Goal: Contribute content: Contribute content

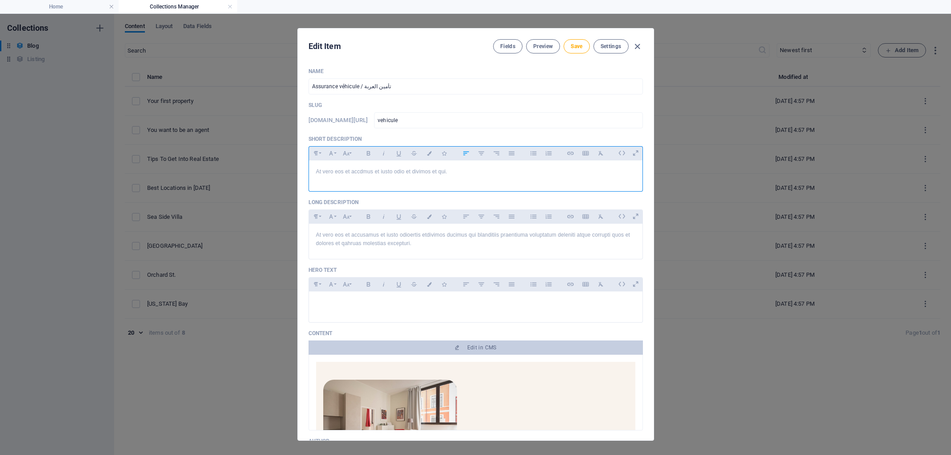
select select "Estate"
click at [458, 174] on p "At vero eos et accdmus et iusto odio et divimos et qui." at bounding box center [475, 172] width 319 height 8
drag, startPoint x: 409, startPoint y: 174, endPoint x: 311, endPoint y: 170, distance: 98.2
click at [311, 170] on div "At vero eos et accdmus et iusto odio et divimos et qui." at bounding box center [476, 174] width 334 height 27
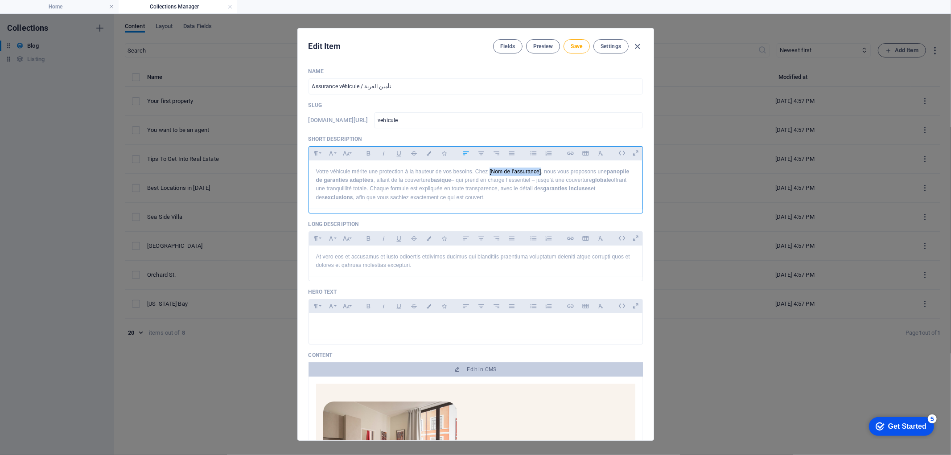
drag, startPoint x: 490, startPoint y: 171, endPoint x: 541, endPoint y: 174, distance: 51.4
click at [541, 174] on p "Votre véhicule mérite une protection à la hauteur de vos besoins. Chez [Nom de …" at bounding box center [475, 185] width 319 height 34
click at [520, 202] on div "Votre véhicule mérite une protection à la hauteur de vos besoins. Chez AJC ASSU…" at bounding box center [476, 185] width 334 height 49
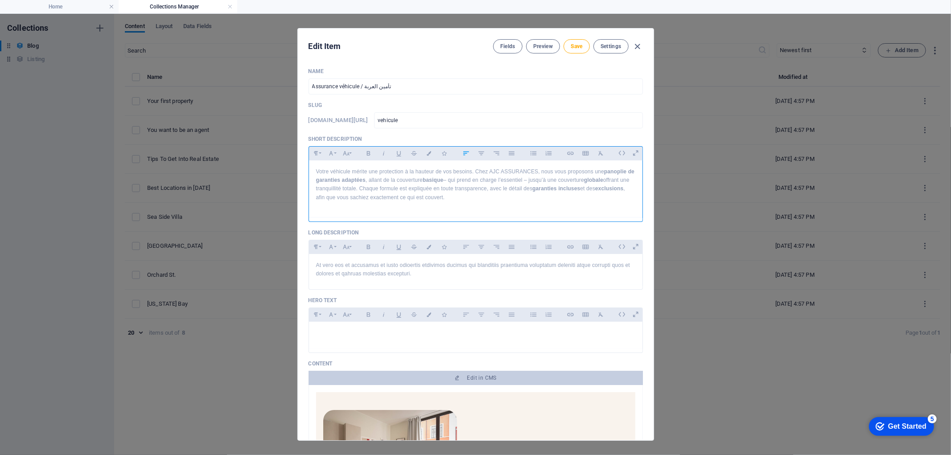
click at [348, 207] on p at bounding box center [475, 206] width 319 height 8
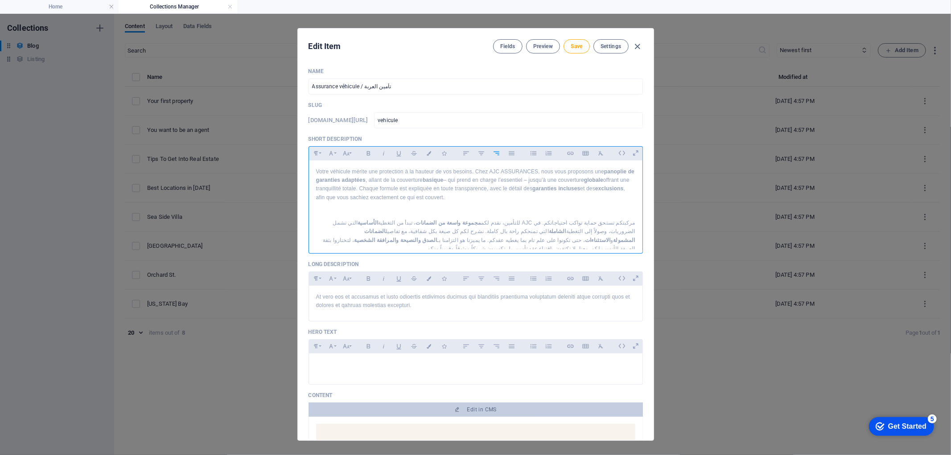
click at [397, 189] on p "Votre véhicule mérite une protection à la hauteur de vos besoins. Chez AJC ASSU…" at bounding box center [475, 185] width 319 height 34
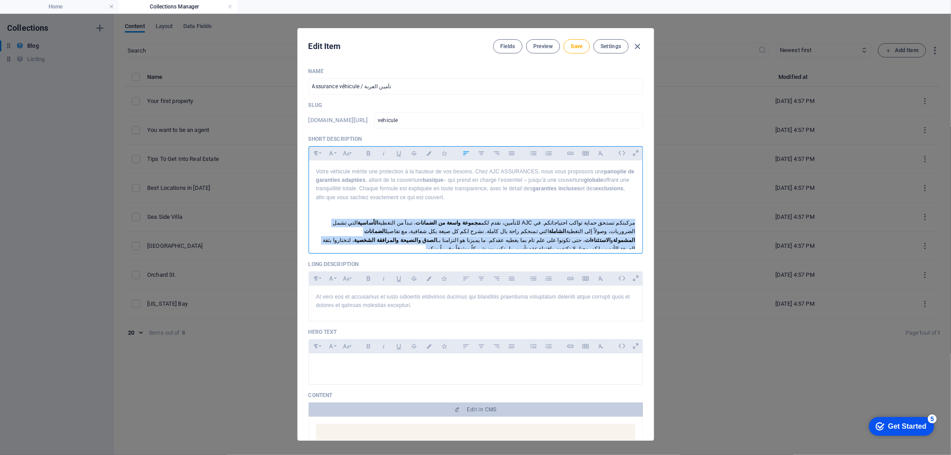
drag, startPoint x: 396, startPoint y: 240, endPoint x: 638, endPoint y: 225, distance: 243.1
click at [638, 225] on div "Votre véhicule mérite une protection à la hauteur de vos besoins. Chez AJC ASSU…" at bounding box center [476, 211] width 334 height 100
click at [351, 154] on button "Font Size" at bounding box center [346, 154] width 14 height 12
click at [353, 182] on link "18" at bounding box center [356, 184] width 32 height 13
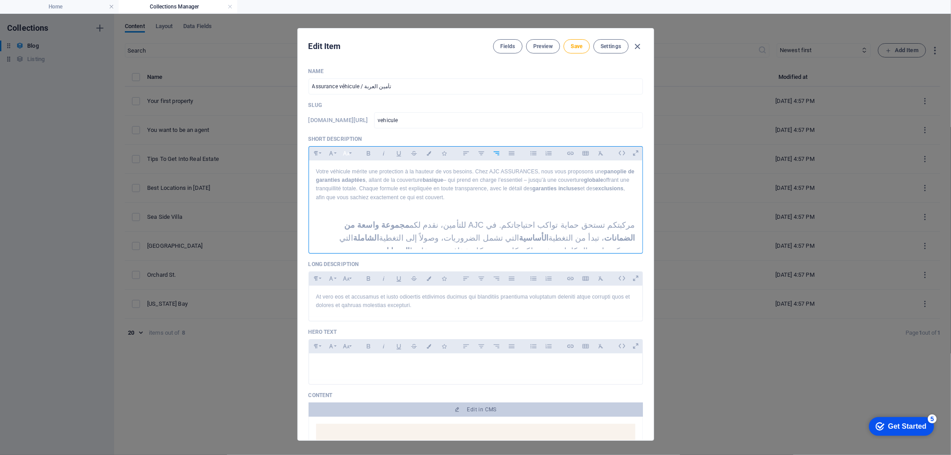
click at [351, 153] on button "Font Size" at bounding box center [346, 154] width 14 height 12
click at [359, 166] on link "14" at bounding box center [356, 163] width 32 height 13
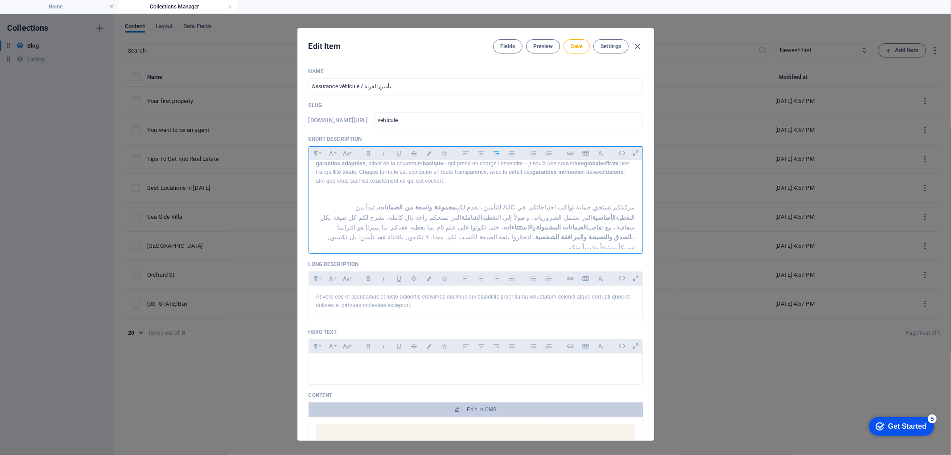
click at [554, 242] on p "مركبتكم تستحق حماية تواكب احتياجاتكم. في AJC للتأمين، نقدم لكم مجموعة واسعة من …" at bounding box center [475, 227] width 319 height 50
click at [567, 241] on p "مركبتكم تستحق حماية تواكب احتياجاتكم. في AJC للتأمين، نقدم لكم مجموعة واسعة من …" at bounding box center [475, 227] width 319 height 50
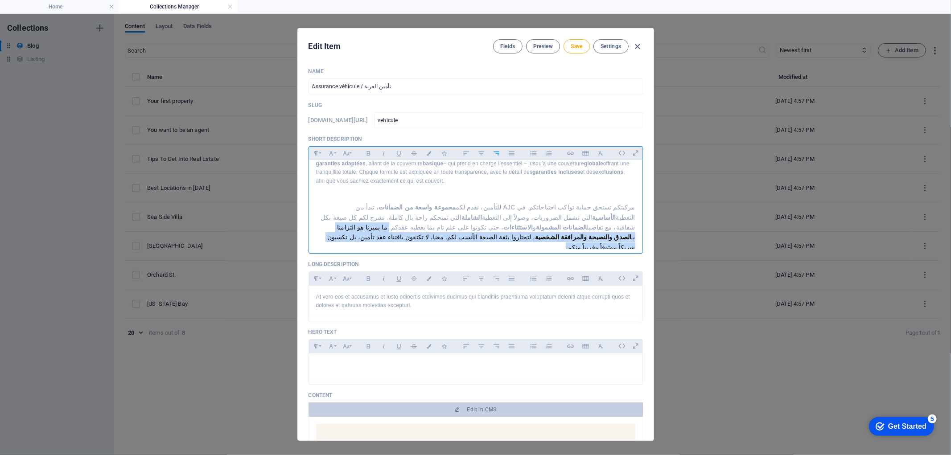
drag, startPoint x: 606, startPoint y: 229, endPoint x: 579, endPoint y: 241, distance: 29.2
click at [579, 241] on p "مركبتكم تستحق حماية تواكب احتياجاتكم. في AJC للتأمين، نقدم لكم مجموعة واسعة من …" at bounding box center [475, 227] width 319 height 50
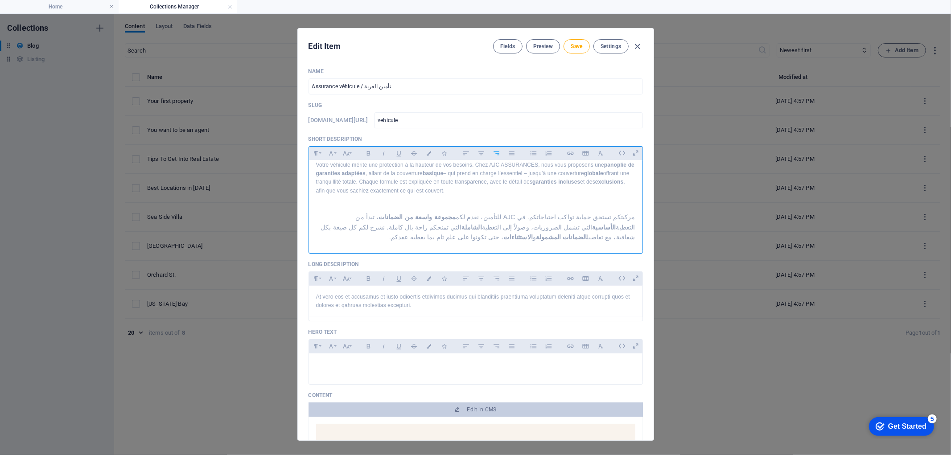
scroll to position [7, 0]
click at [444, 308] on p "At vero eos et accusamus et iusto odioertis etdivimos ducimus qui blanditiis pr…" at bounding box center [475, 301] width 319 height 17
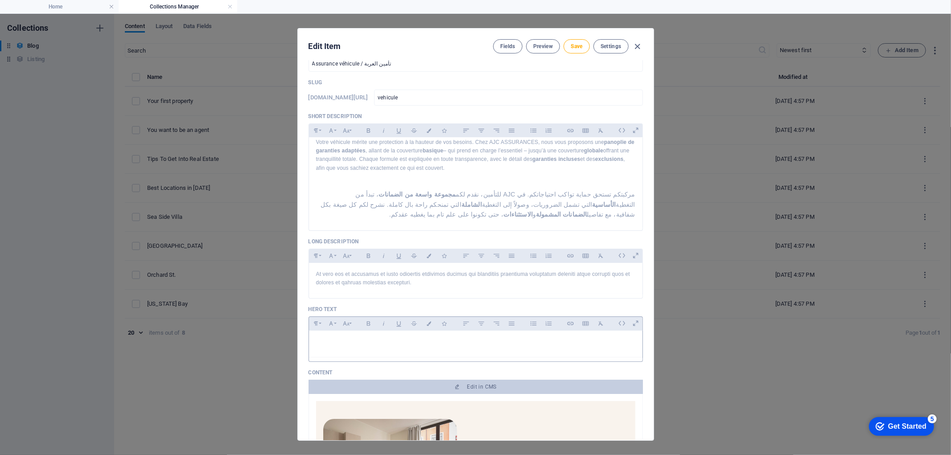
scroll to position [0, 0]
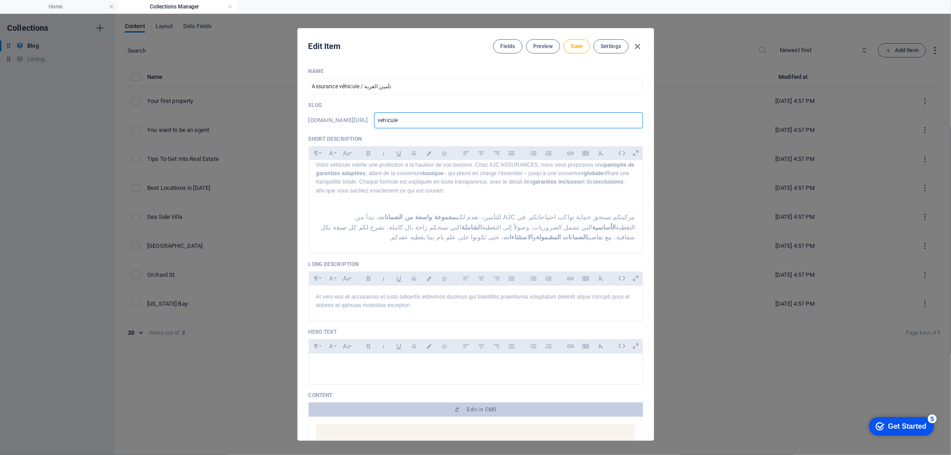
click at [411, 117] on input "vehicule" at bounding box center [508, 120] width 269 height 16
click at [412, 121] on input "vehicule" at bounding box center [508, 120] width 269 height 16
click at [415, 122] on input "vehicule" at bounding box center [508, 120] width 269 height 16
type input "v2hicule"
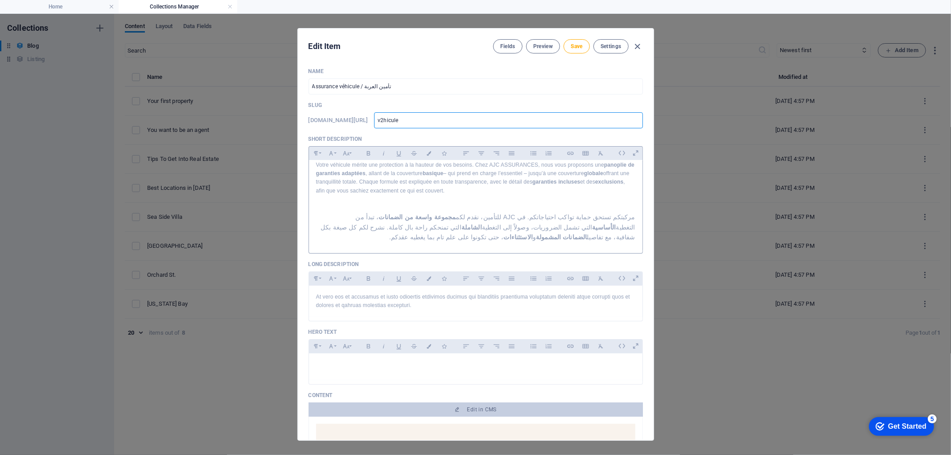
type input "vhicule"
type input "véhicule"
type input "vehicule"
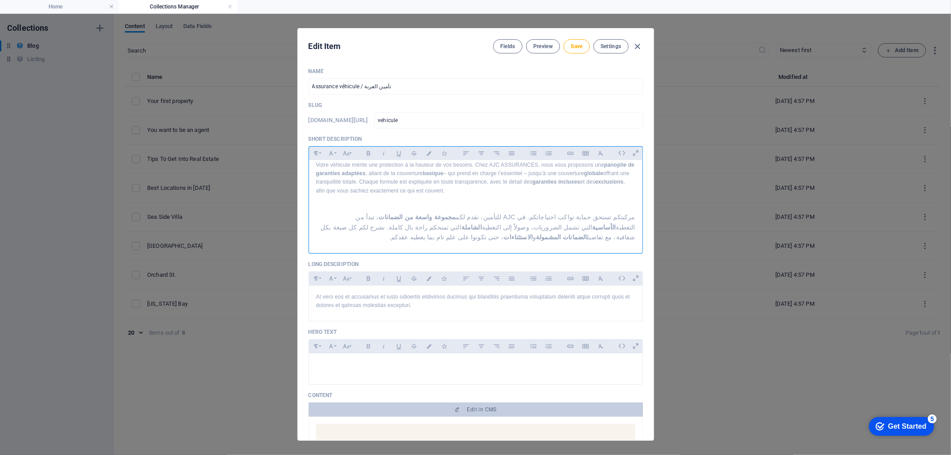
click at [500, 190] on p "Votre véhicule mérite une protection à la hauteur de vos besoins. Chez AJC ASSU…" at bounding box center [475, 178] width 319 height 34
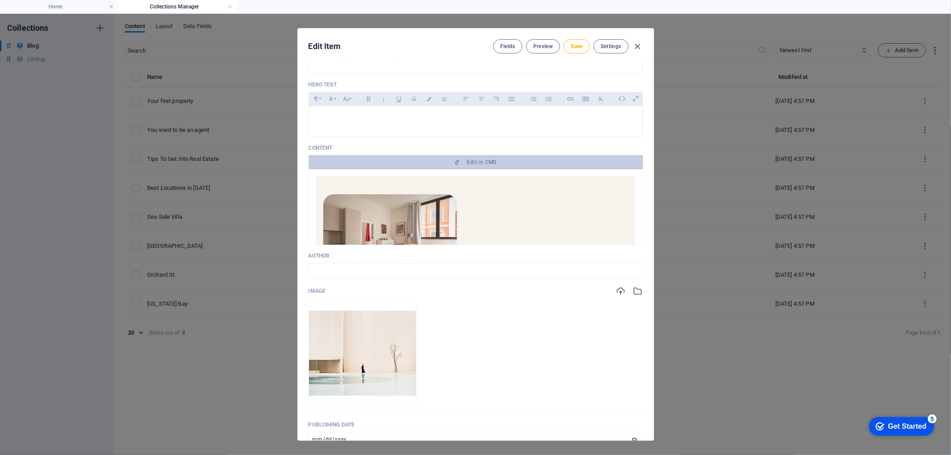
click at [406, 228] on img at bounding box center [390, 238] width 134 height 89
click at [378, 221] on img at bounding box center [390, 238] width 134 height 89
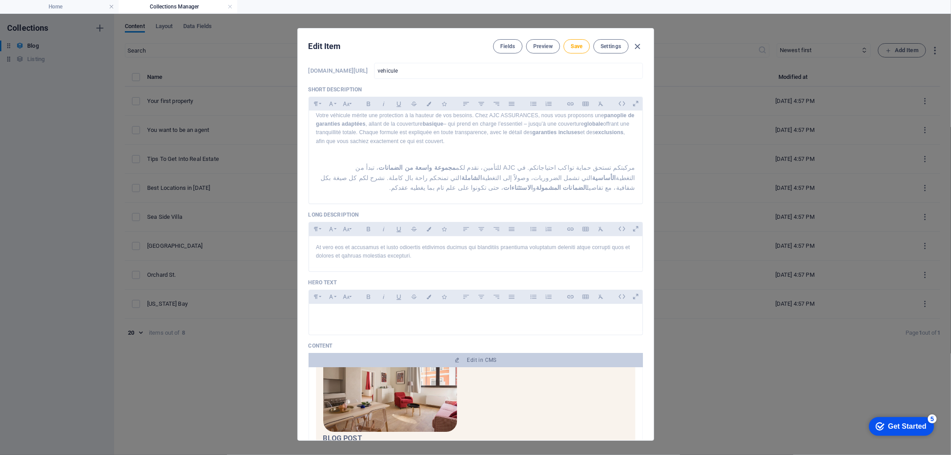
scroll to position [0, 0]
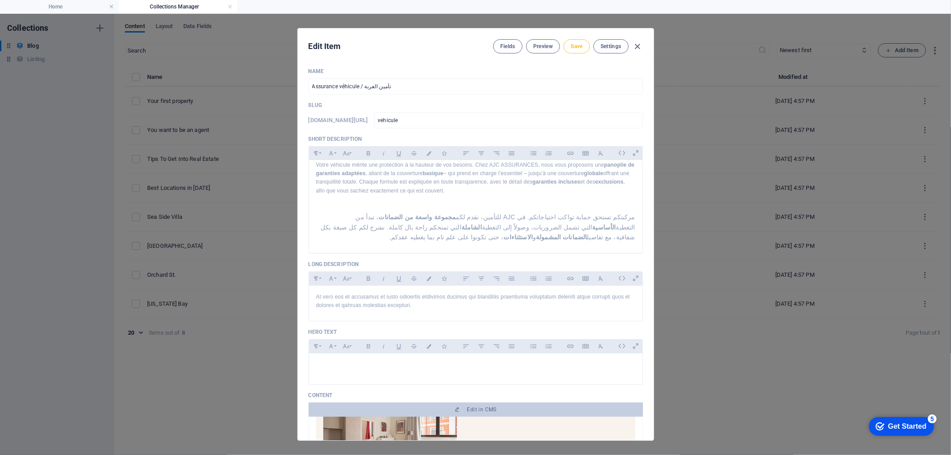
click at [573, 50] on span "Save" at bounding box center [577, 46] width 12 height 7
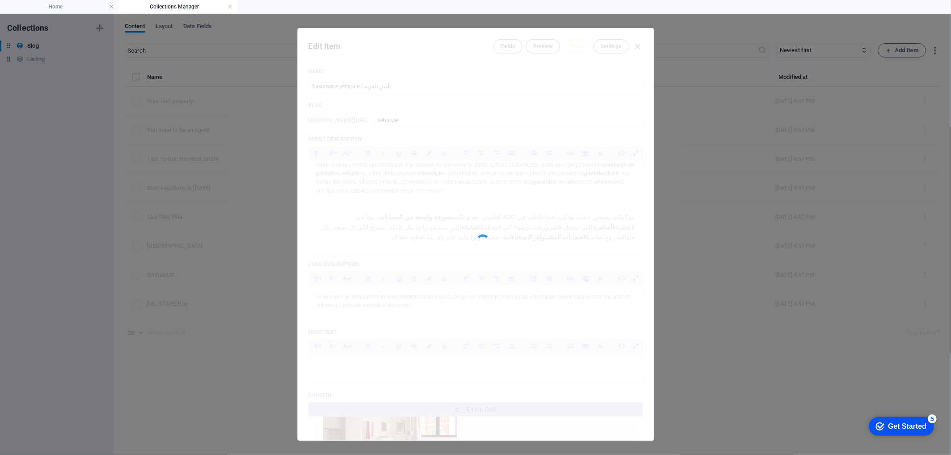
type input "vehicule"
type input "Assurance véhicule / تأمين العربة"
type input "assurance-vehicule"
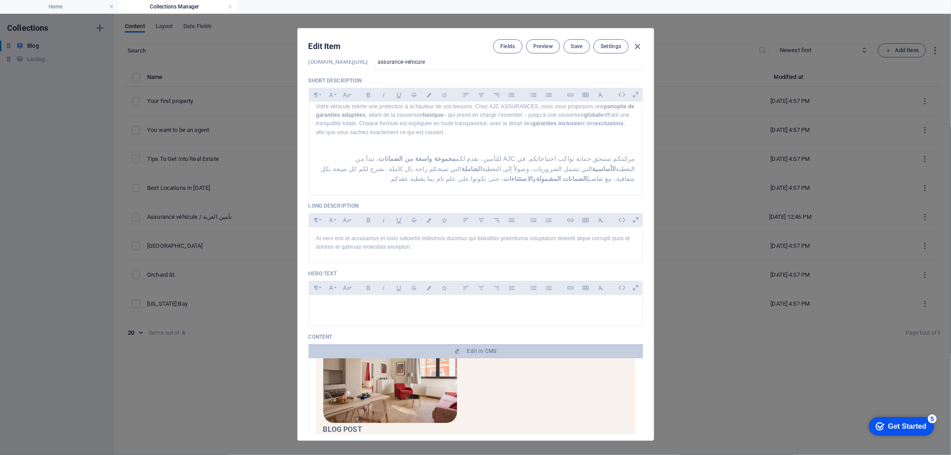
scroll to position [99, 0]
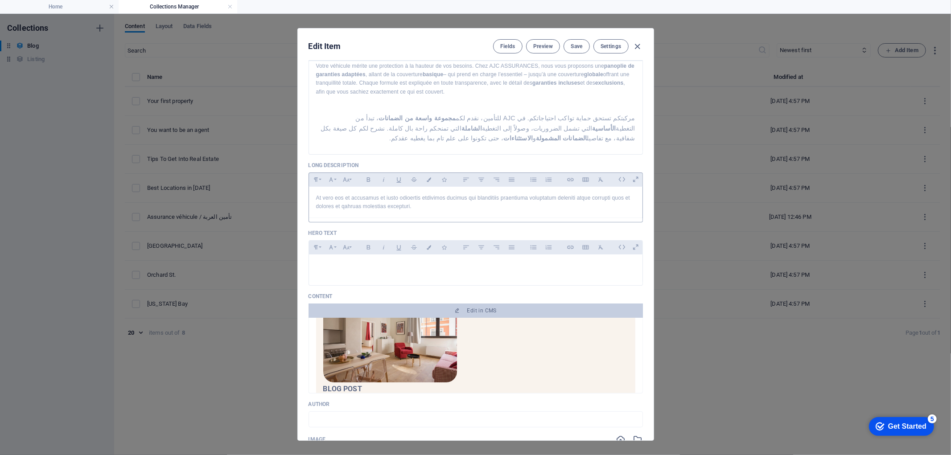
click at [432, 219] on div at bounding box center [476, 220] width 335 height 4
click at [426, 209] on p "At vero eos et accusamus et iusto odioertis etdivimos ducimus qui blanditiis pr…" at bounding box center [475, 202] width 319 height 17
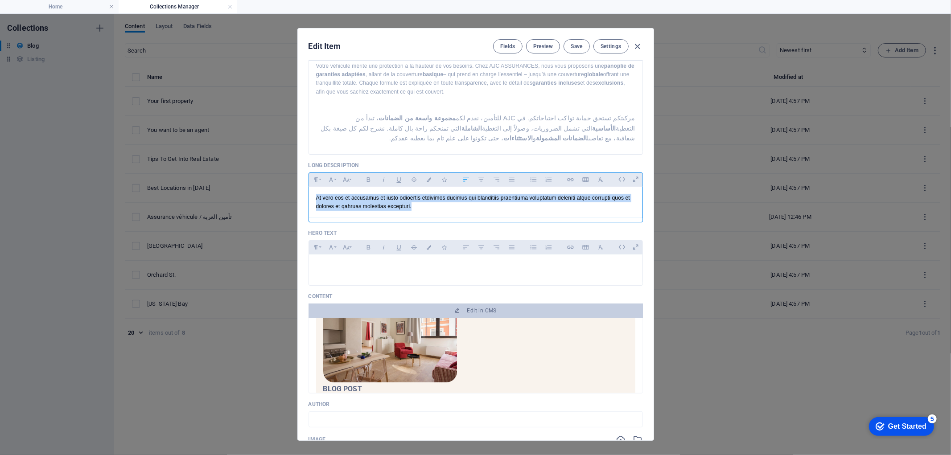
drag, startPoint x: 427, startPoint y: 210, endPoint x: 309, endPoint y: 201, distance: 118.5
click at [309, 201] on div "At vero eos et accusamus et iusto odioertis etdivimos ducimus qui blanditiis pr…" at bounding box center [476, 202] width 334 height 31
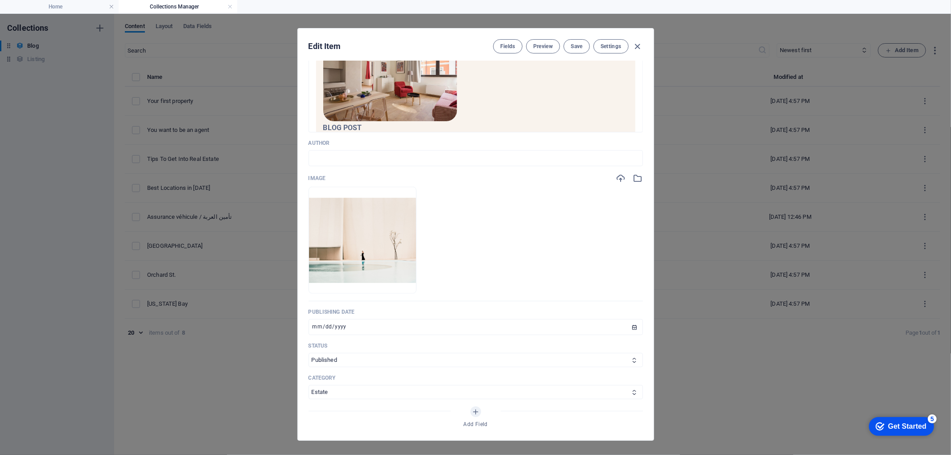
scroll to position [396, 0]
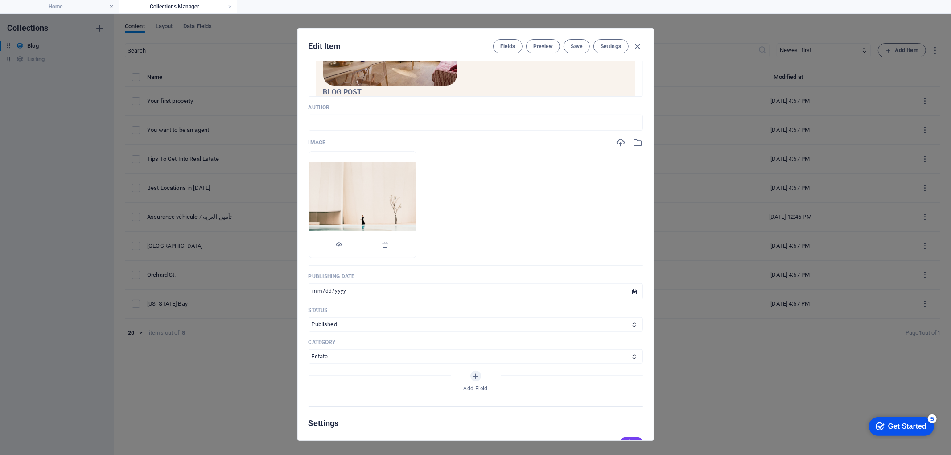
click at [375, 193] on img at bounding box center [362, 204] width 107 height 85
click at [637, 138] on icon "button" at bounding box center [638, 143] width 10 height 10
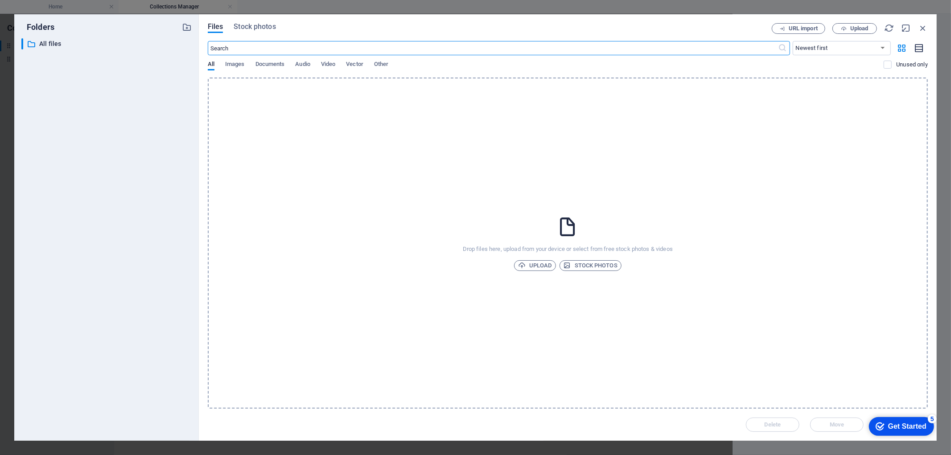
click at [920, 51] on icon "button" at bounding box center [920, 48] width 10 height 10
click at [904, 43] on icon "button" at bounding box center [902, 48] width 10 height 10
click at [540, 265] on span "Upload" at bounding box center [535, 265] width 34 height 11
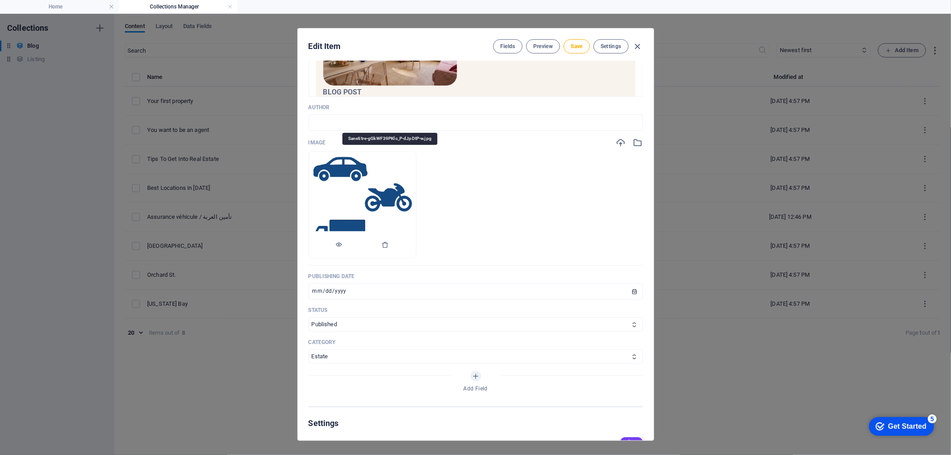
click at [416, 197] on img at bounding box center [362, 204] width 107 height 105
click at [364, 286] on input "[DATE]" at bounding box center [476, 292] width 335 height 16
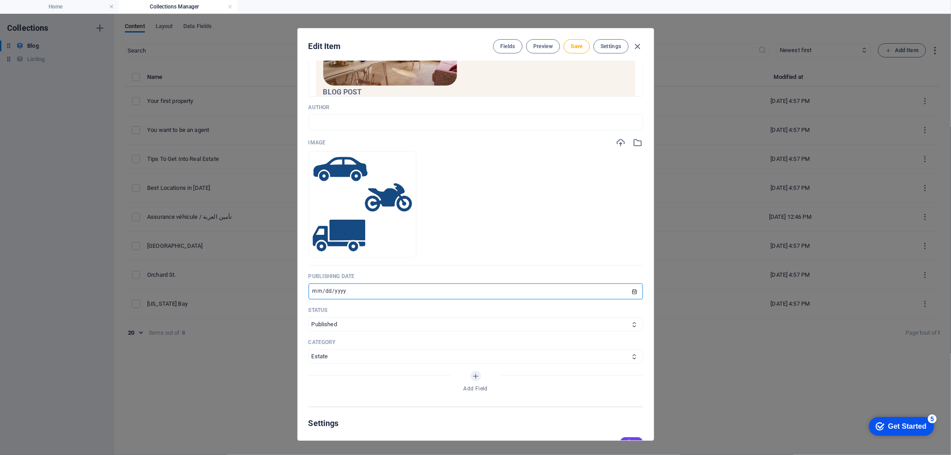
click at [369, 293] on input "[DATE]" at bounding box center [476, 292] width 335 height 16
click at [459, 296] on input "[DATE]" at bounding box center [476, 292] width 335 height 16
click at [364, 293] on input "[DATE]" at bounding box center [476, 292] width 335 height 16
click at [331, 288] on input "[DATE]" at bounding box center [476, 292] width 335 height 16
drag, startPoint x: 357, startPoint y: 292, endPoint x: 316, endPoint y: 300, distance: 41.8
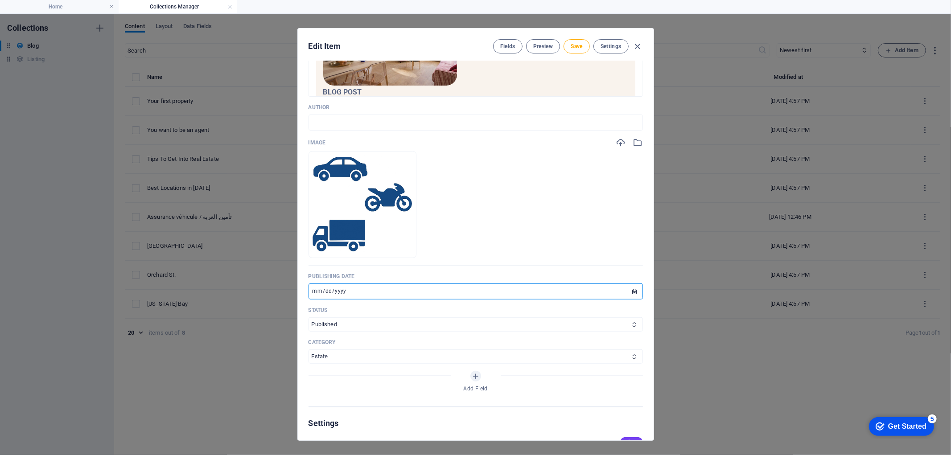
click at [298, 293] on div "Name Assurance véhicule / تأمين العربة ​ Slug [DOMAIN_NAME][URL] assurance-vehi…" at bounding box center [476, 251] width 356 height 380
type input "[DATE]"
click at [325, 291] on input "[DATE]" at bounding box center [476, 292] width 335 height 16
type input "[DATE]"
click at [326, 294] on input "[DATE]" at bounding box center [476, 292] width 335 height 16
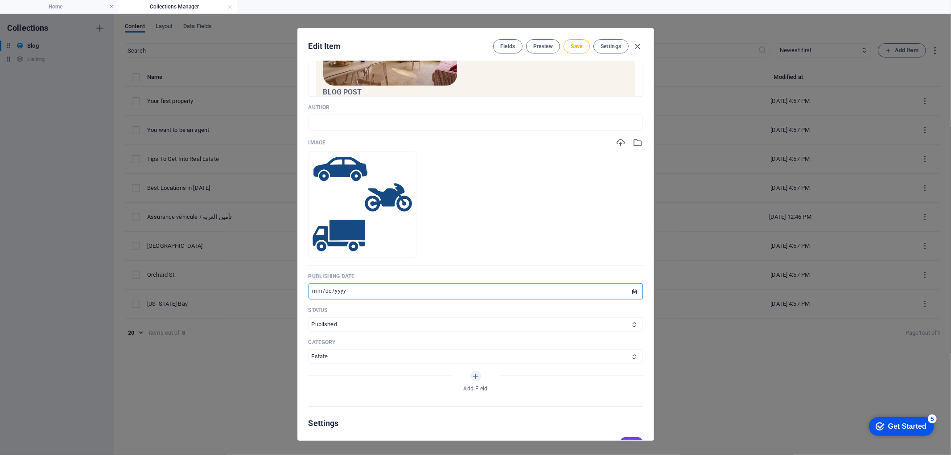
type input "[DATE]"
click at [335, 323] on select "Published Draft" at bounding box center [476, 325] width 335 height 14
click at [354, 324] on select "Published Draft" at bounding box center [476, 325] width 335 height 14
click at [363, 355] on select "Estate Trends Investment" at bounding box center [476, 357] width 335 height 14
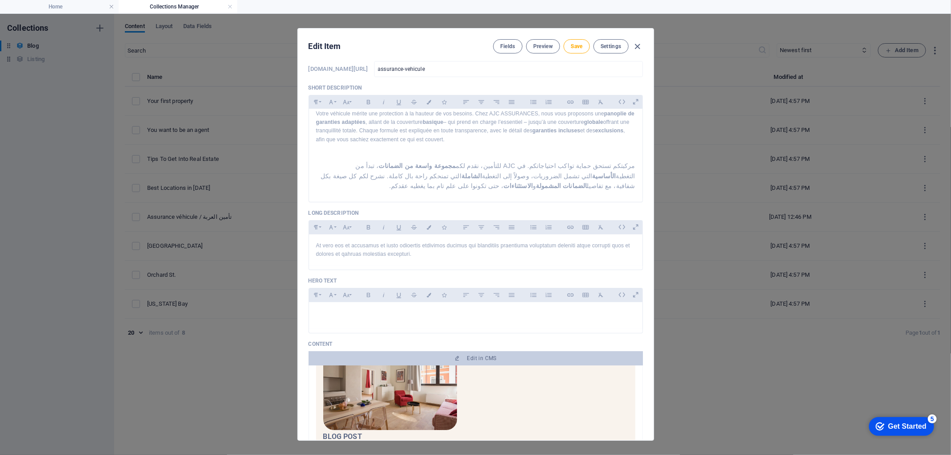
scroll to position [99, 0]
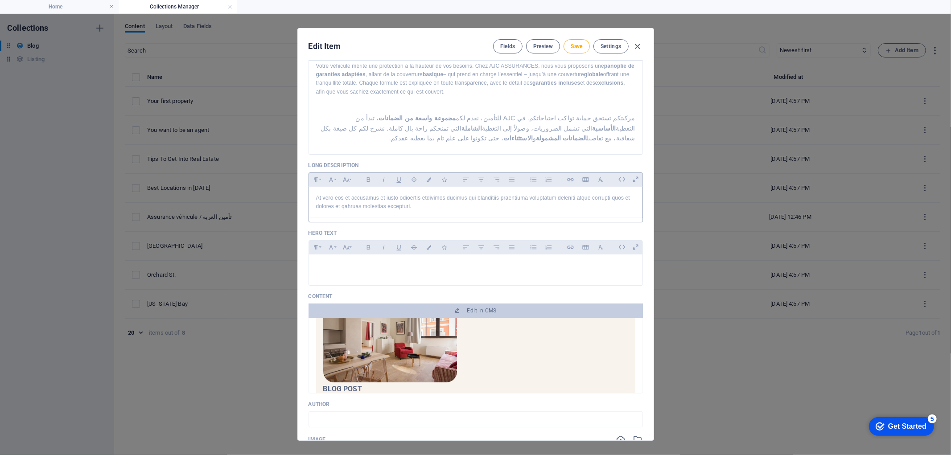
click at [489, 204] on p "At vero eos et accusamus et iusto odioertis etdivimos ducimus qui blanditiis pr…" at bounding box center [475, 202] width 319 height 17
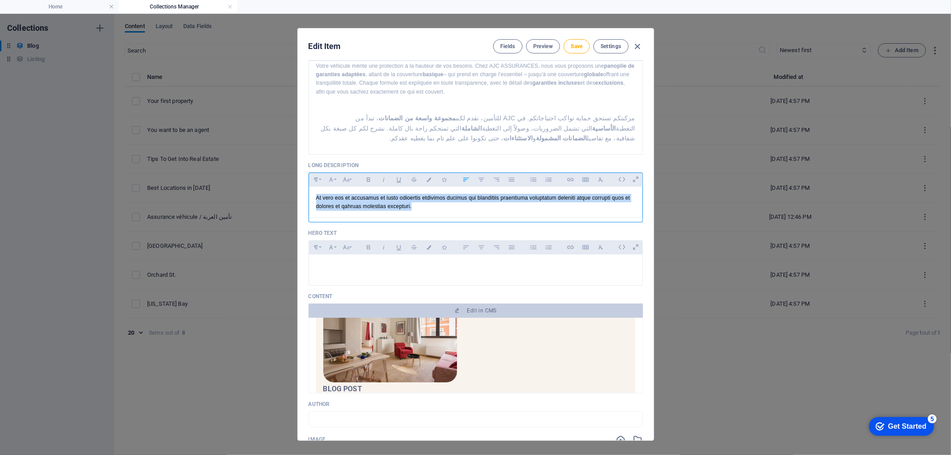
drag, startPoint x: 429, startPoint y: 214, endPoint x: 295, endPoint y: 195, distance: 135.2
click at [295, 195] on div "Edit Item Fields Preview Save Settings Name Assurance véhicule / تأمين العربة ​…" at bounding box center [475, 235] width 951 height 442
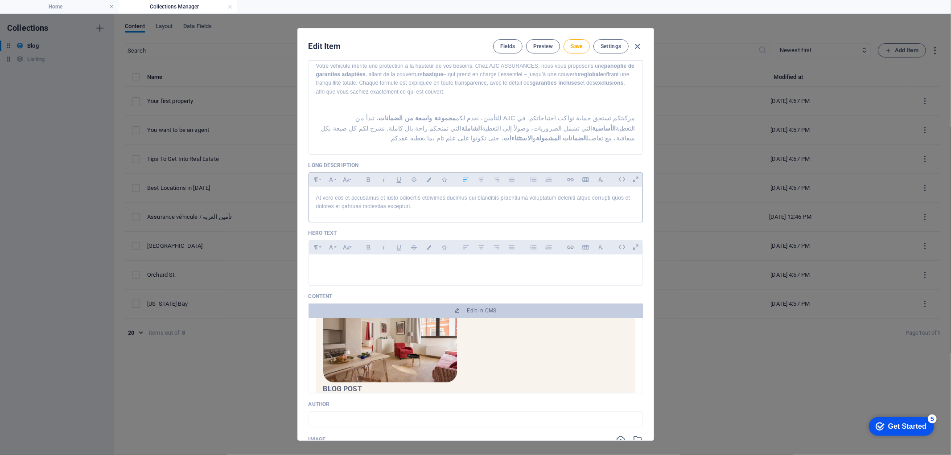
click at [439, 222] on div at bounding box center [476, 220] width 335 height 4
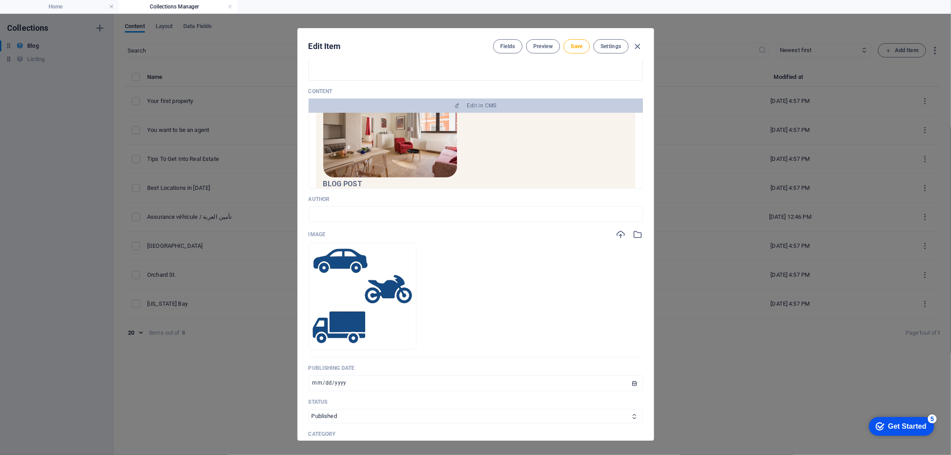
scroll to position [248, 0]
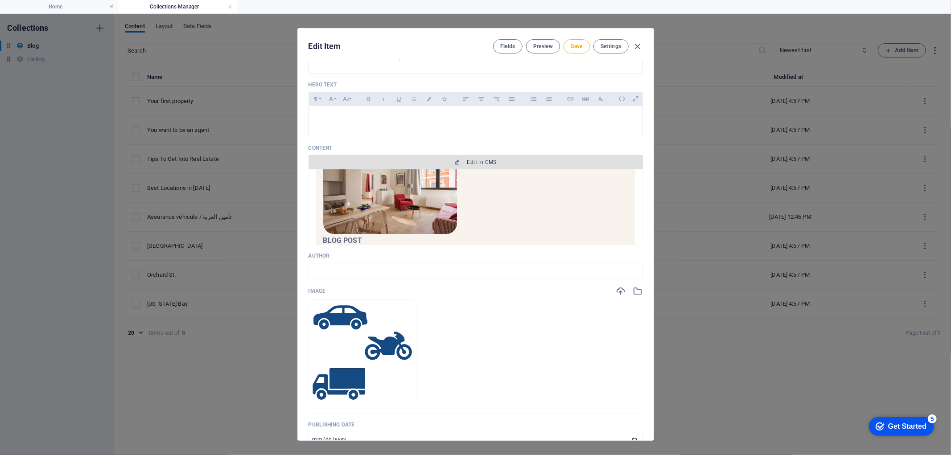
click at [475, 163] on span "Edit in CMS" at bounding box center [481, 162] width 29 height 7
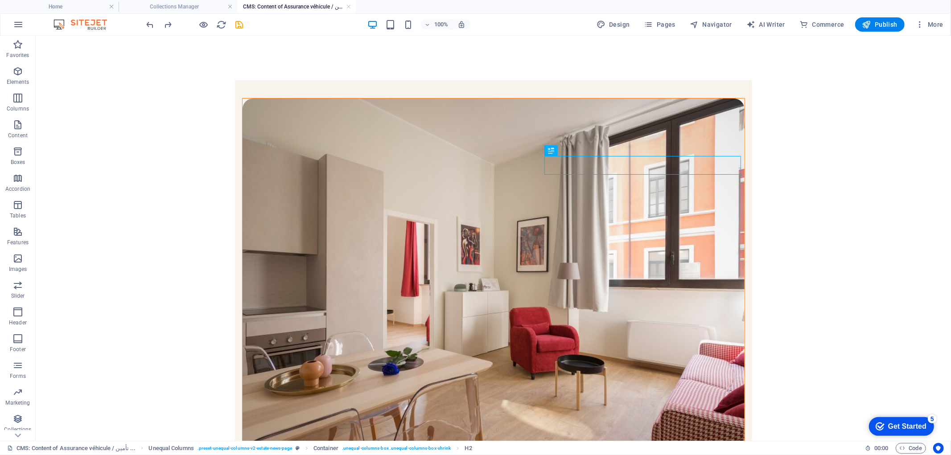
scroll to position [0, 0]
click at [368, 177] on figure at bounding box center [493, 286] width 502 height 377
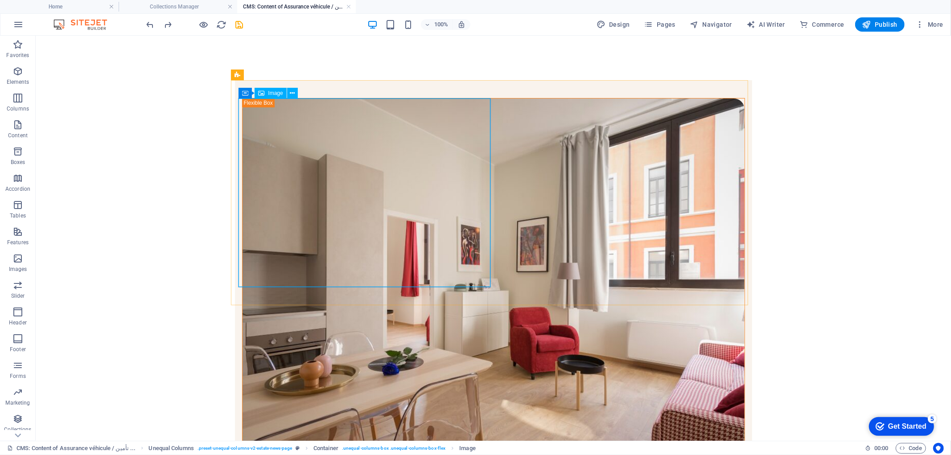
click at [274, 95] on span "Image" at bounding box center [275, 93] width 15 height 5
click at [339, 188] on figure at bounding box center [493, 286] width 502 height 377
click at [268, 94] on span "Image" at bounding box center [275, 93] width 15 height 5
click at [292, 94] on icon at bounding box center [292, 93] width 5 height 9
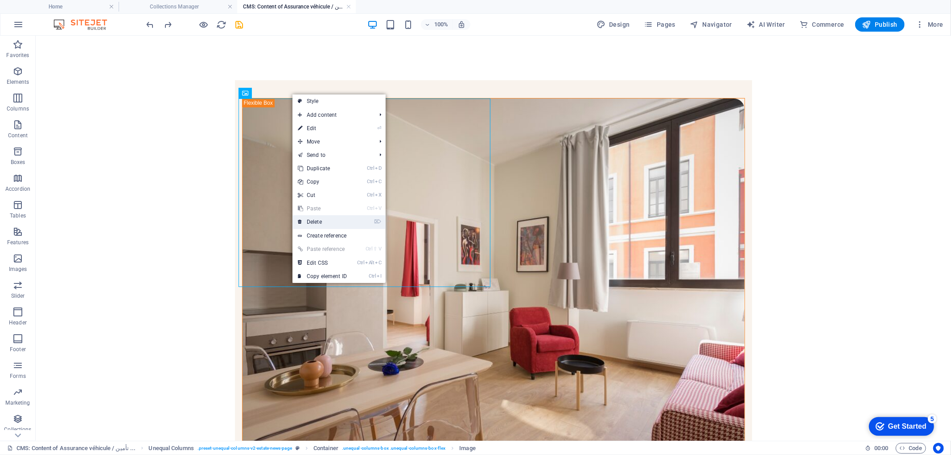
click at [329, 223] on link "⌦ Delete" at bounding box center [323, 221] width 60 height 13
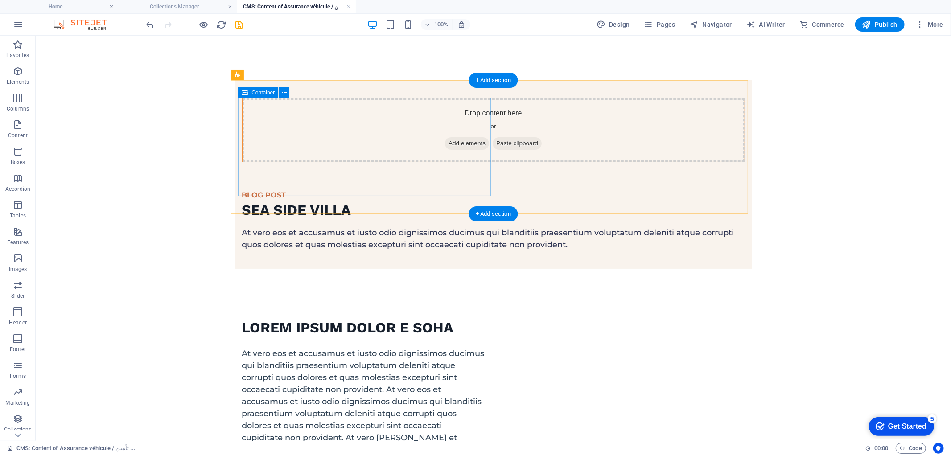
click at [445, 149] on span "Add elements" at bounding box center [467, 143] width 44 height 12
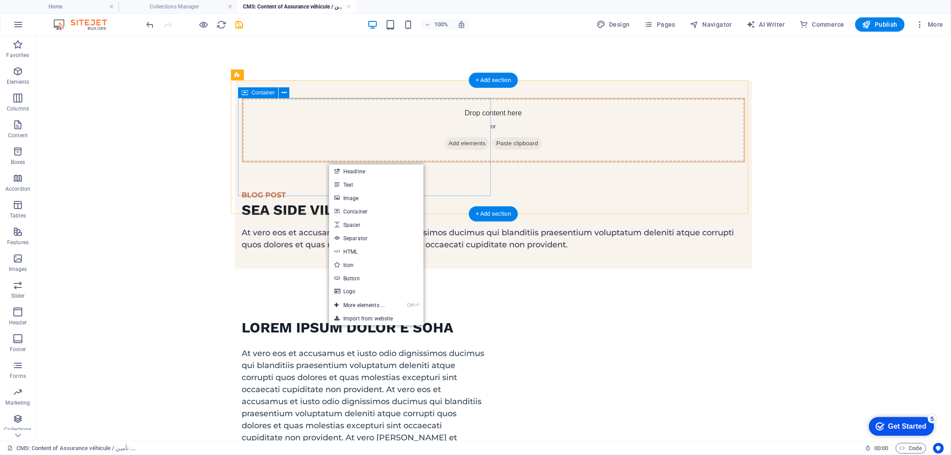
click at [439, 138] on div "Drop content here or Add elements Paste clipboard" at bounding box center [493, 129] width 502 height 63
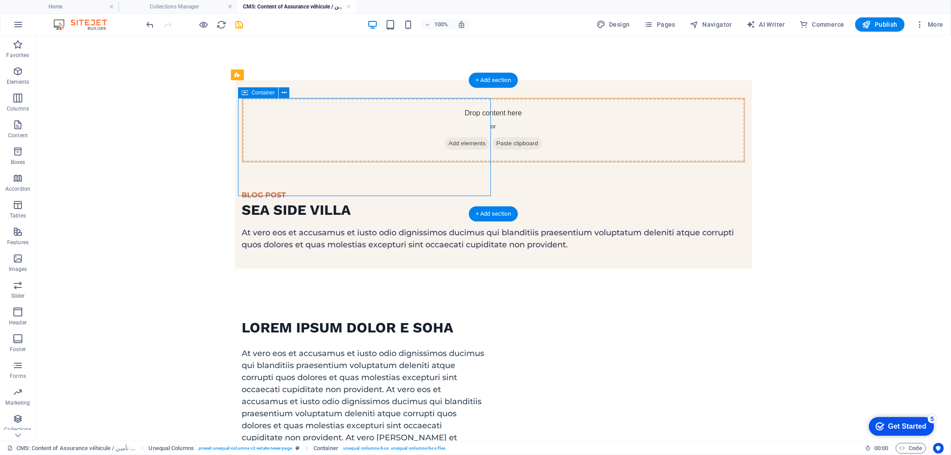
click at [445, 149] on span "Add elements" at bounding box center [467, 143] width 44 height 12
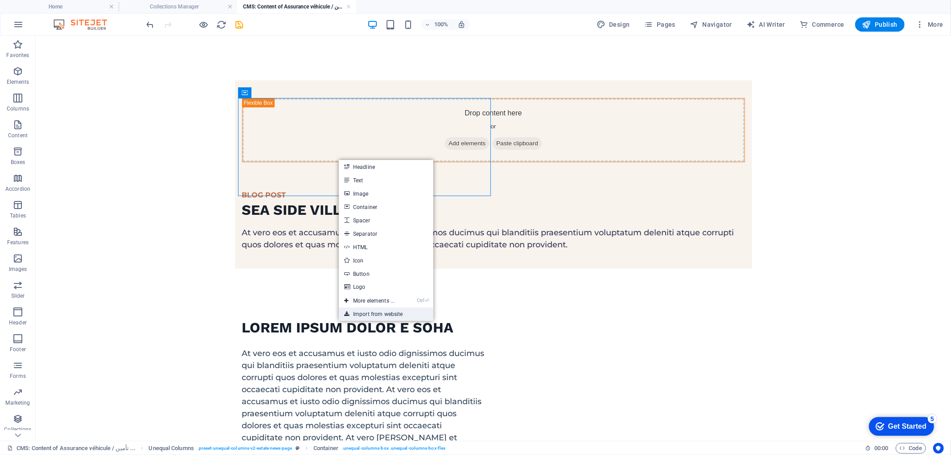
click at [394, 314] on link "Import from website" at bounding box center [386, 314] width 95 height 13
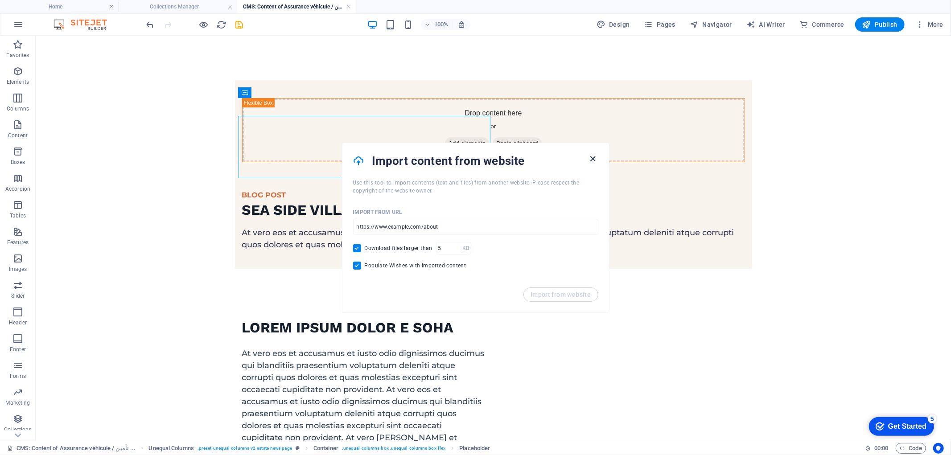
click at [594, 156] on icon "button" at bounding box center [593, 159] width 10 height 10
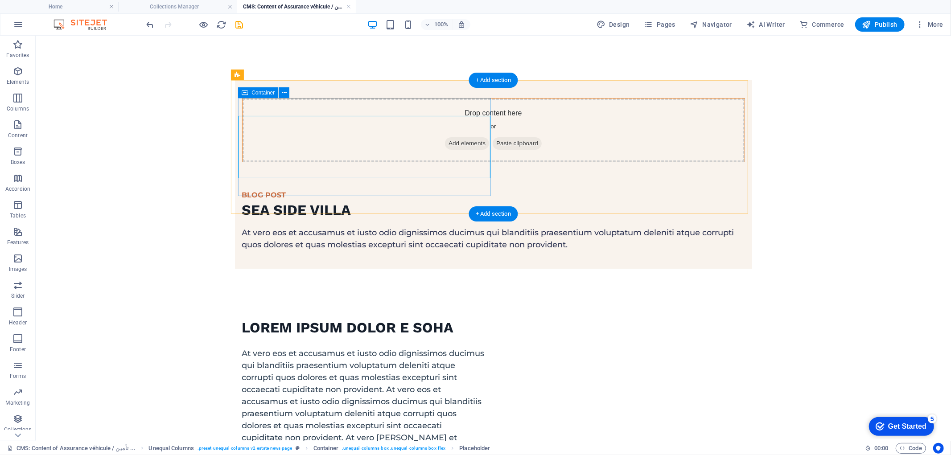
click at [357, 134] on div "Drop content here or Add elements Paste clipboard" at bounding box center [493, 129] width 502 height 63
click at [446, 159] on div "Drop content here or Add elements Paste clipboard" at bounding box center [493, 129] width 502 height 63
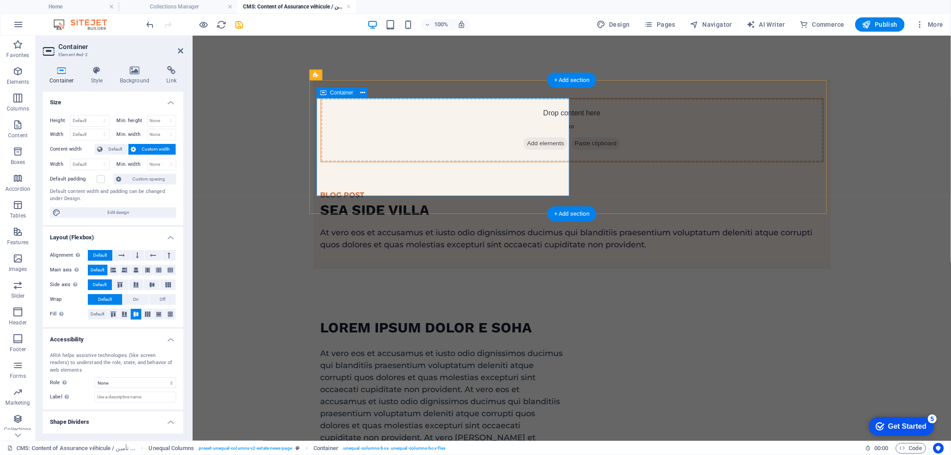
click at [500, 138] on div "Drop content here or Add elements Paste clipboard" at bounding box center [572, 129] width 502 height 63
click at [435, 129] on div "Drop content here or Add elements Paste clipboard" at bounding box center [572, 129] width 502 height 63
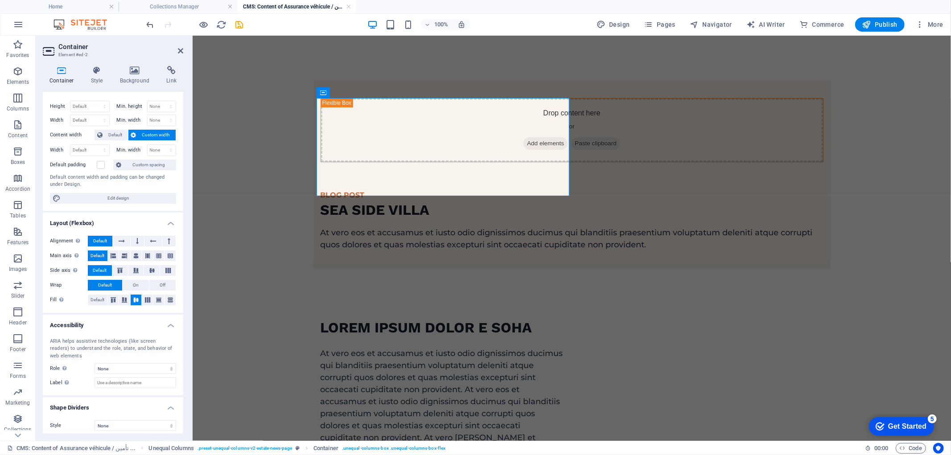
scroll to position [19, 0]
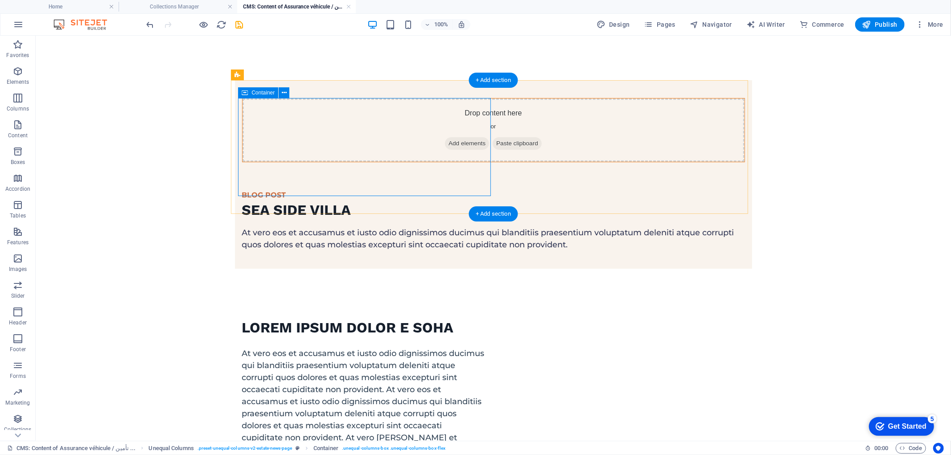
click at [492, 149] on span "Paste clipboard" at bounding box center [516, 143] width 49 height 12
click at [445, 149] on span "Add elements" at bounding box center [467, 143] width 44 height 12
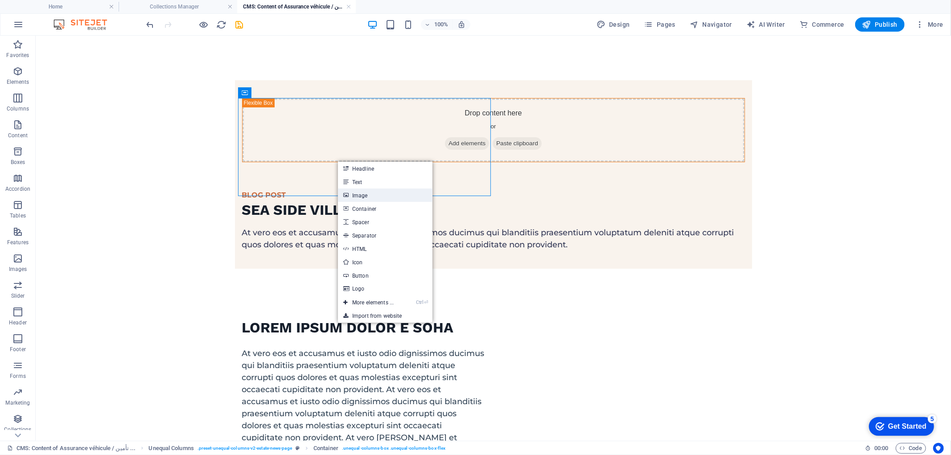
drag, startPoint x: 366, startPoint y: 192, endPoint x: 178, endPoint y: 157, distance: 191.1
click at [366, 192] on link "Image" at bounding box center [385, 195] width 95 height 13
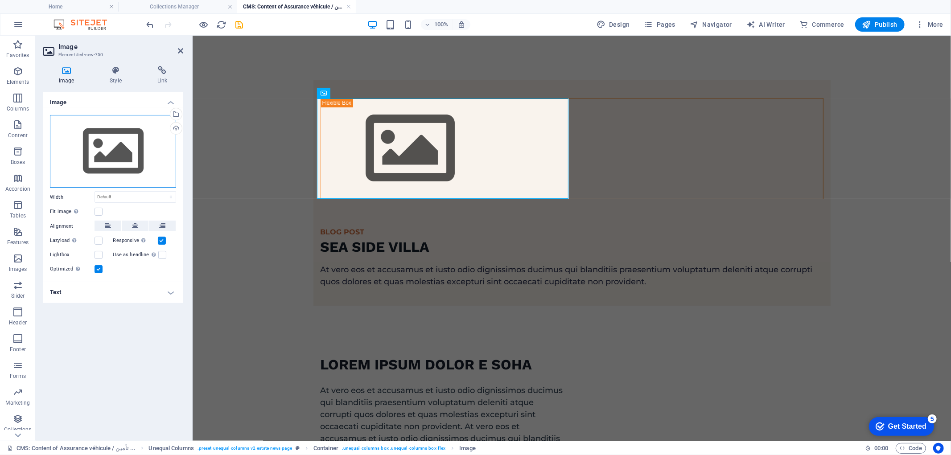
click at [125, 149] on div "Drag files here, click to choose files or select files from Files or our free s…" at bounding box center [113, 151] width 126 height 73
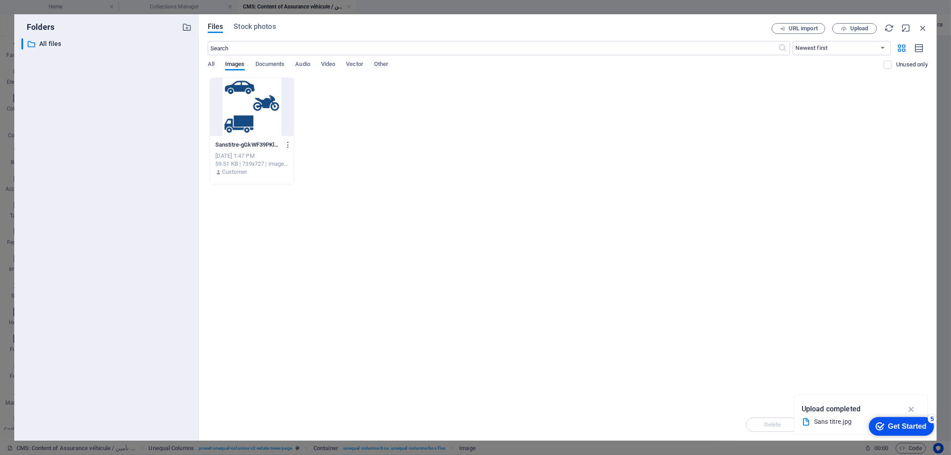
click at [275, 109] on div at bounding box center [252, 107] width 84 height 58
click at [915, 409] on icon "button" at bounding box center [912, 410] width 10 height 10
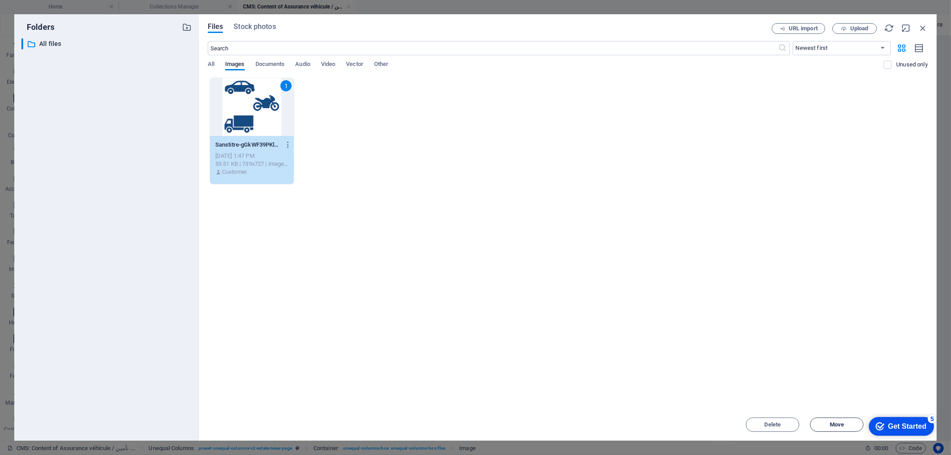
click at [830, 427] on span "Move" at bounding box center [837, 424] width 14 height 5
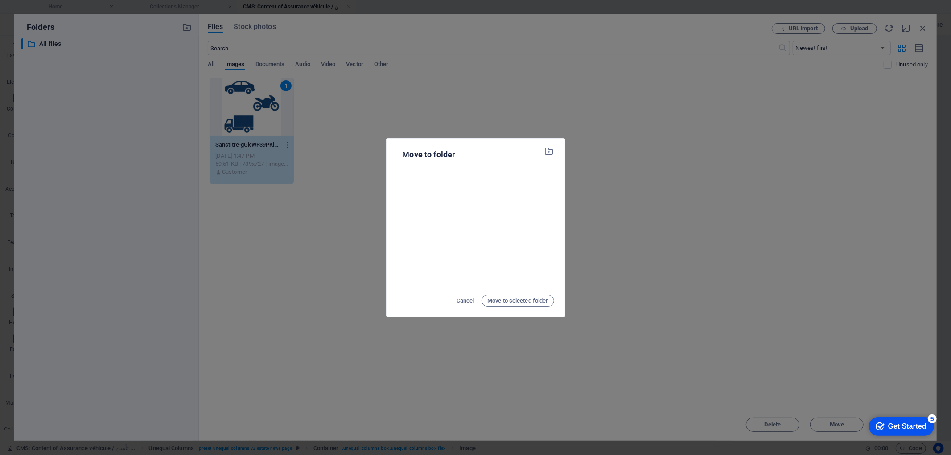
click at [502, 306] on div "Cancel Move to selected folder" at bounding box center [475, 301] width 157 height 14
click at [510, 303] on span "Move to selected folder" at bounding box center [518, 301] width 61 height 11
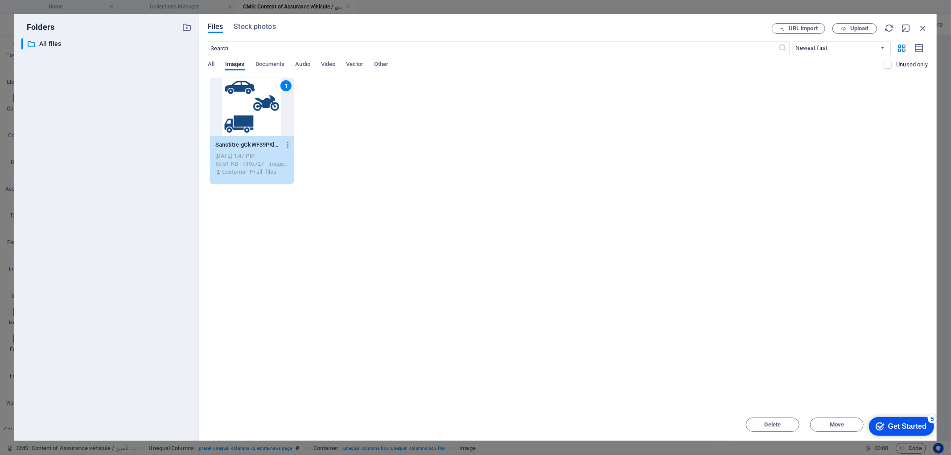
click at [892, 426] on div "Get Started" at bounding box center [907, 426] width 38 height 8
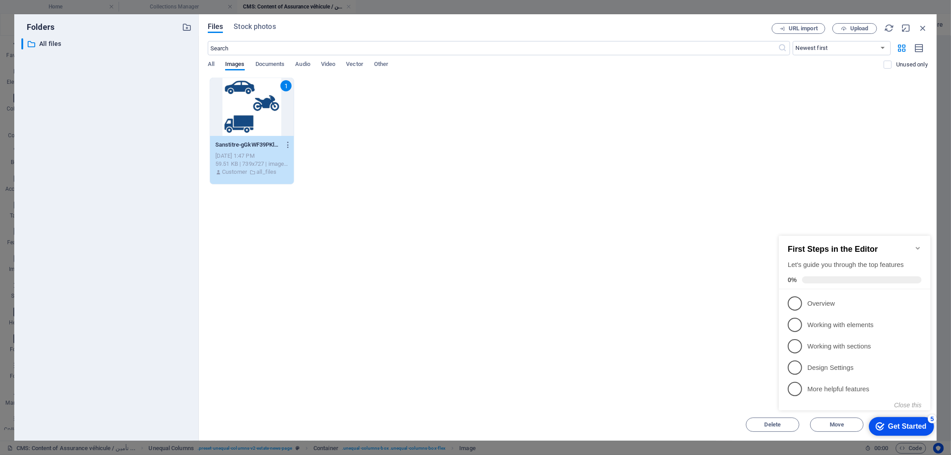
click at [904, 429] on div "Get Started" at bounding box center [907, 426] width 38 height 8
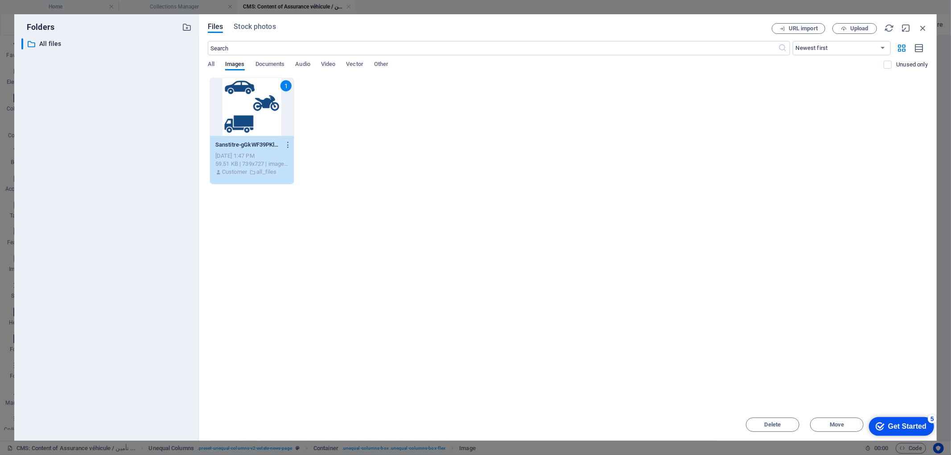
click at [888, 424] on div "Get Started" at bounding box center [907, 426] width 38 height 8
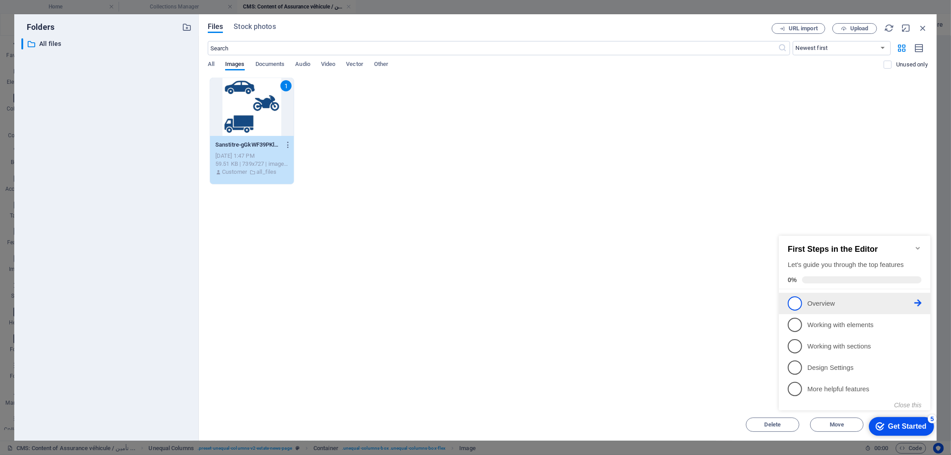
click at [831, 306] on p "Overview - incomplete" at bounding box center [860, 303] width 107 height 9
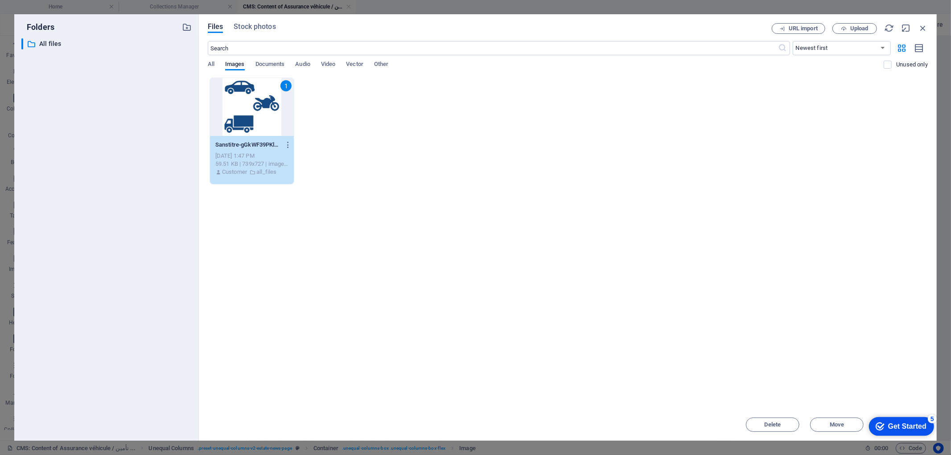
click at [889, 429] on div "Get Started" at bounding box center [907, 426] width 38 height 8
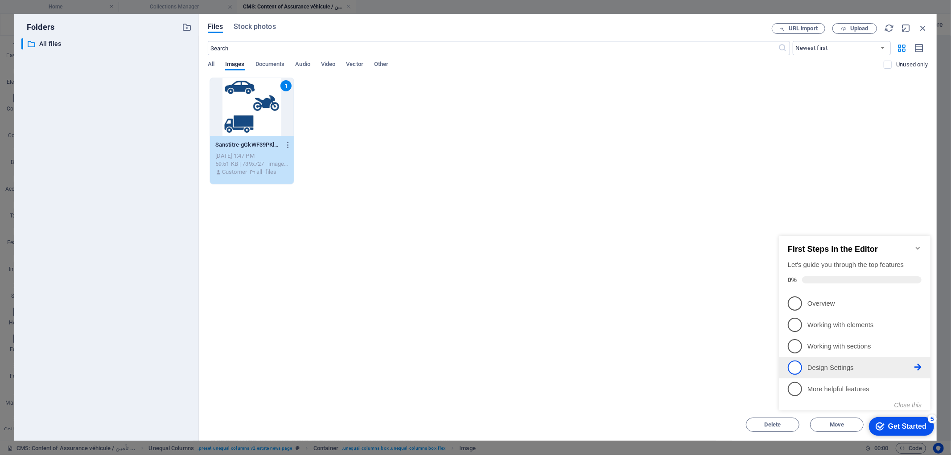
click at [844, 370] on p "Design Settings - incomplete" at bounding box center [860, 367] width 107 height 9
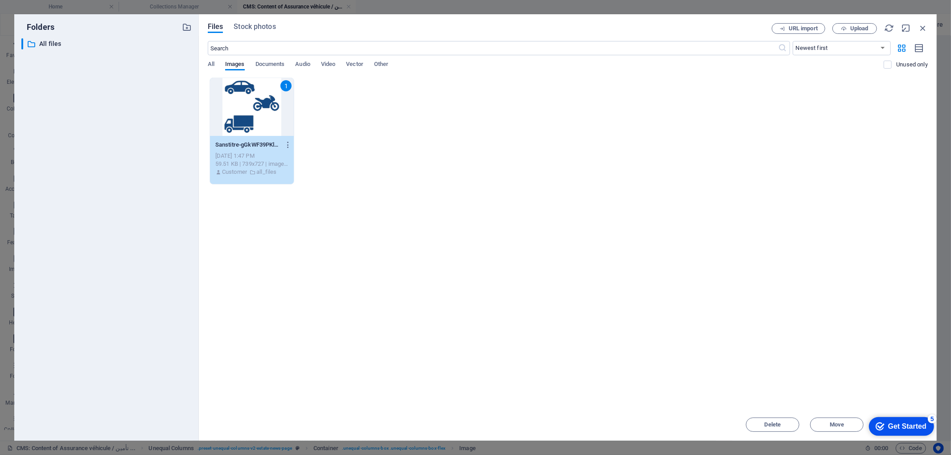
click at [893, 430] on div "Get Started" at bounding box center [907, 426] width 38 height 8
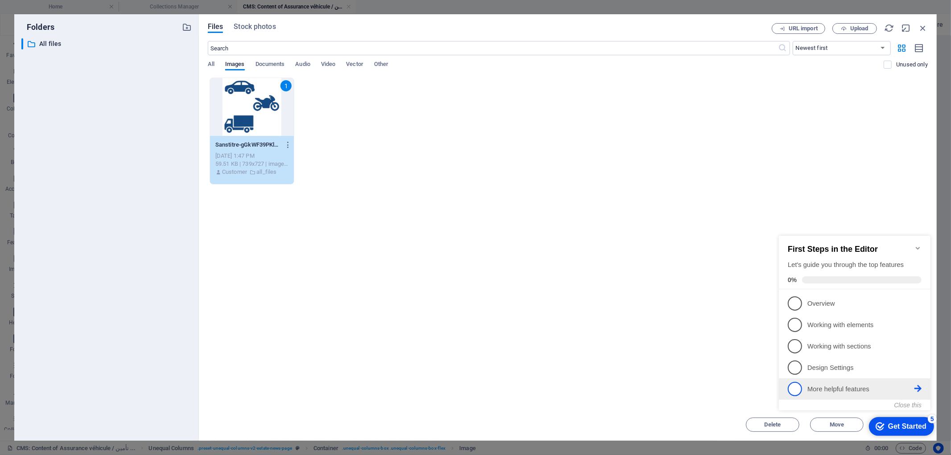
click at [792, 388] on span "5" at bounding box center [795, 389] width 14 height 14
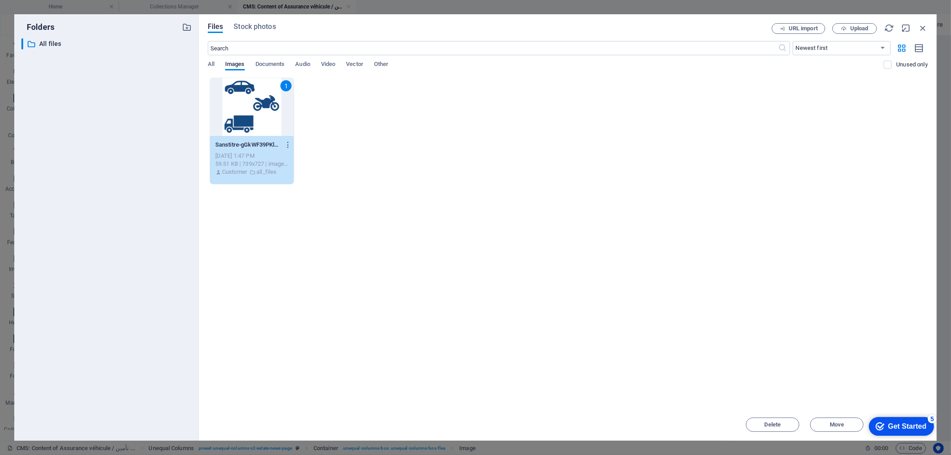
click at [926, 430] on div "Get Started" at bounding box center [907, 426] width 38 height 8
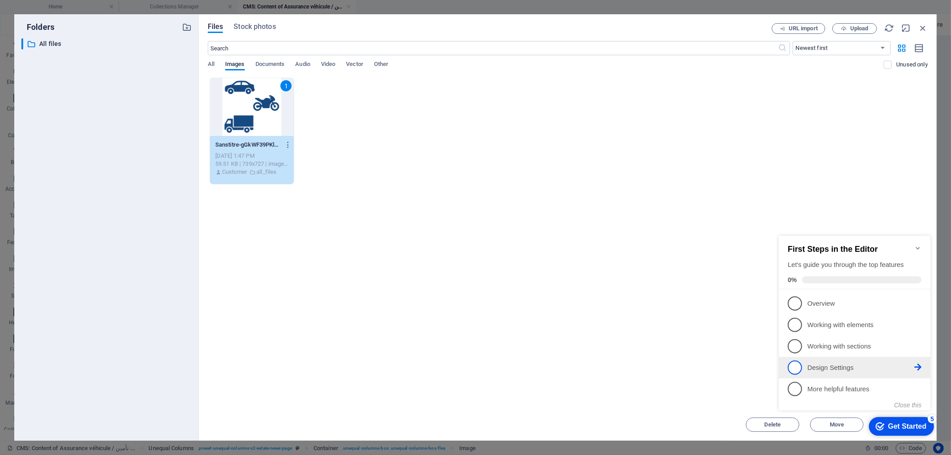
click at [798, 365] on span "4" at bounding box center [795, 367] width 14 height 14
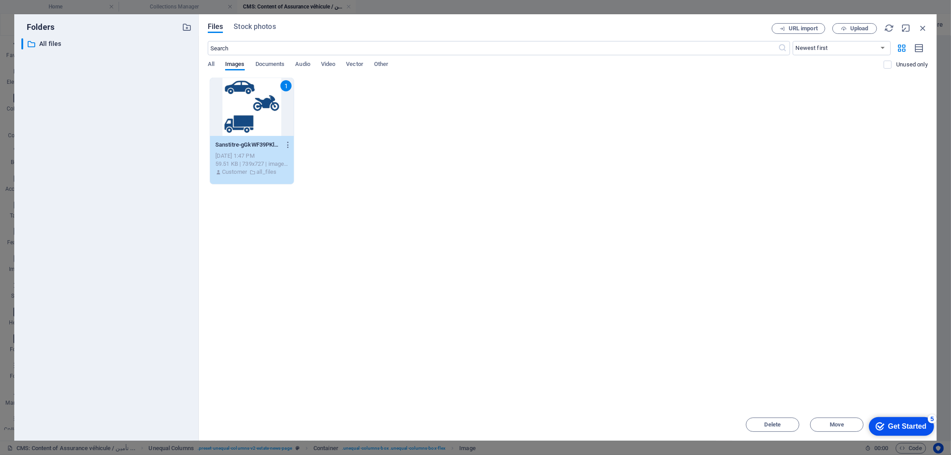
click at [888, 426] on div "Get Started" at bounding box center [907, 426] width 38 height 8
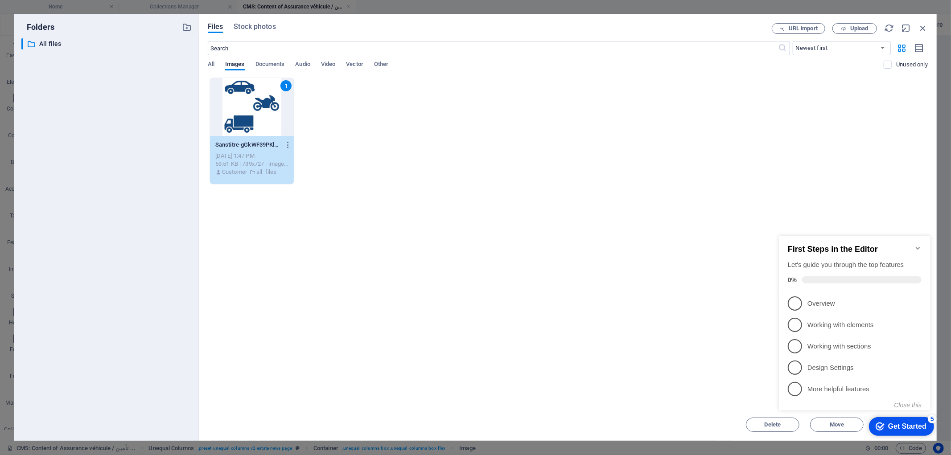
click at [832, 425] on div "checkmark Get Started 5 First Steps in the Editor Let's guide you through the t…" at bounding box center [856, 331] width 162 height 217
click at [840, 425] on div "checkmark Get Started 5 First Steps in the Editor Let's guide you through the t…" at bounding box center [856, 331] width 162 height 217
click at [723, 357] on div "Drop files here to upload them instantly 1 Sanstitre-gGkWF39PKlc_P-dJpDtP-w.jpg…" at bounding box center [568, 243] width 720 height 331
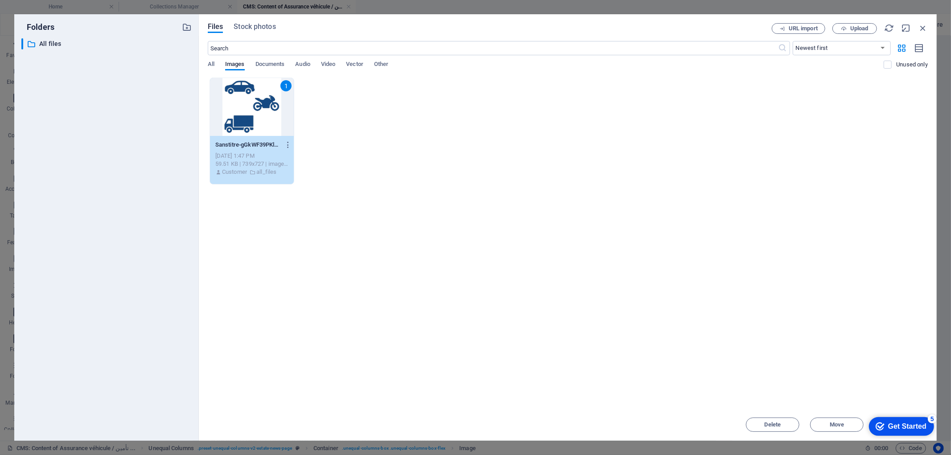
click at [916, 439] on div "checkmark Get Started 5 First Steps in the Editor Let's guide you through the t…" at bounding box center [900, 426] width 76 height 27
click at [831, 425] on span "Move" at bounding box center [837, 424] width 14 height 5
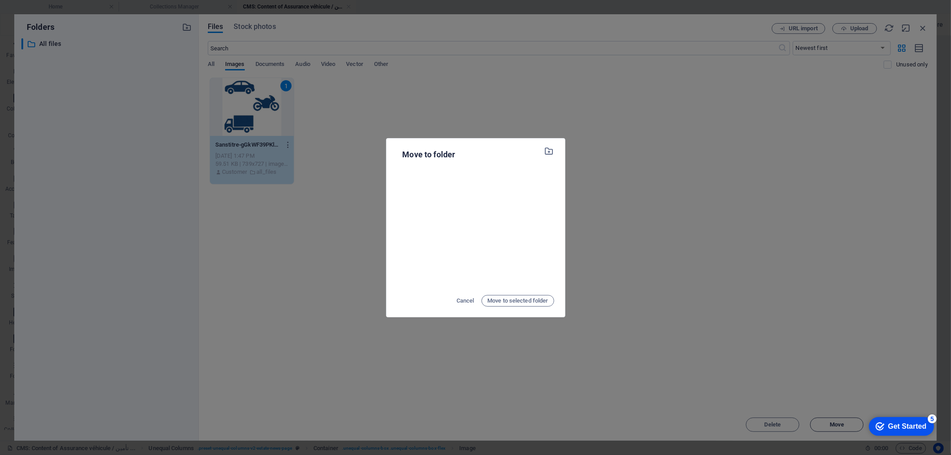
click at [831, 425] on div "Move to folder Cancel Move to selected folder" at bounding box center [475, 227] width 951 height 455
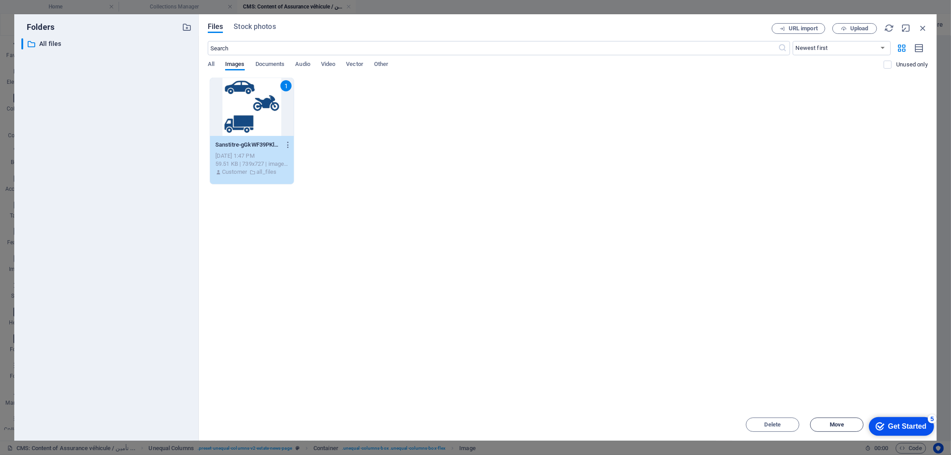
click at [830, 428] on button "Move" at bounding box center [837, 425] width 54 height 14
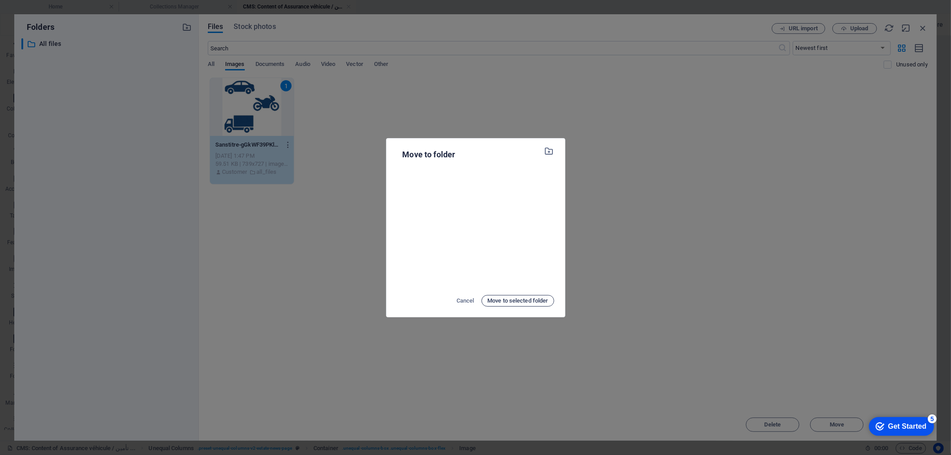
click at [514, 303] on span "Move to selected folder" at bounding box center [518, 301] width 61 height 11
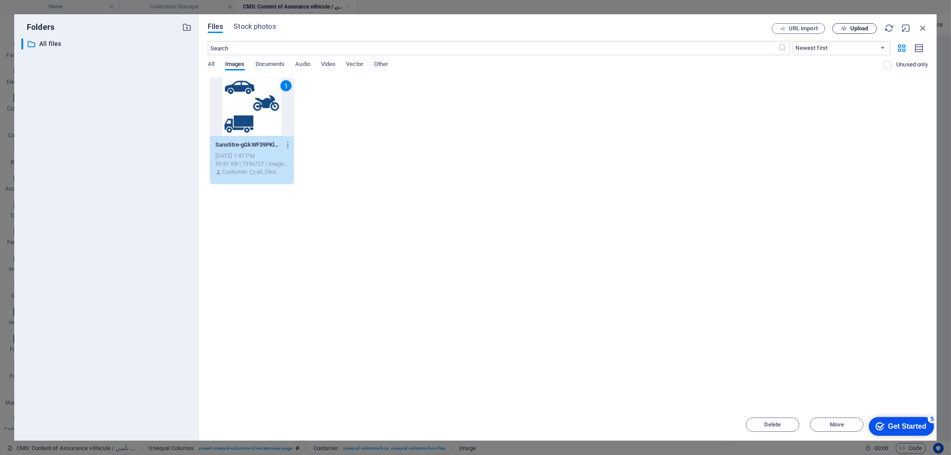
click at [847, 31] on span "Upload" at bounding box center [855, 29] width 37 height 6
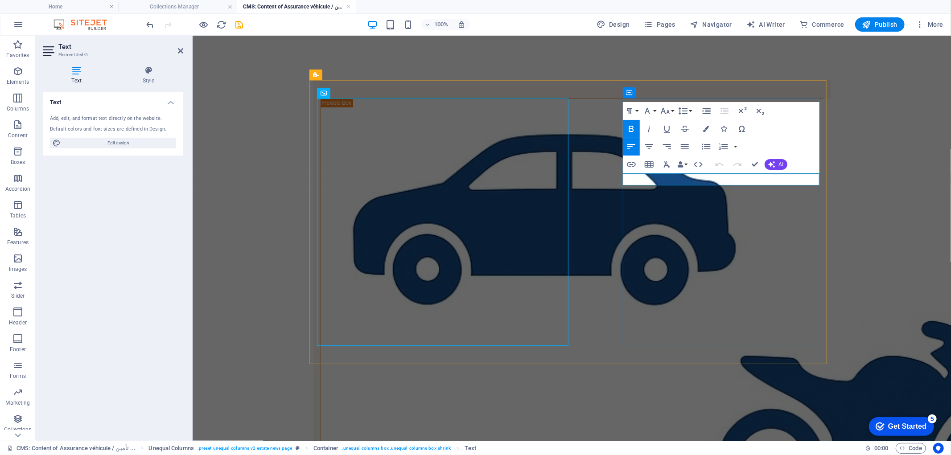
drag, startPoint x: 669, startPoint y: 180, endPoint x: 617, endPoint y: 172, distance: 52.8
drag, startPoint x: 735, startPoint y: 178, endPoint x: 769, endPoint y: 178, distance: 34.3
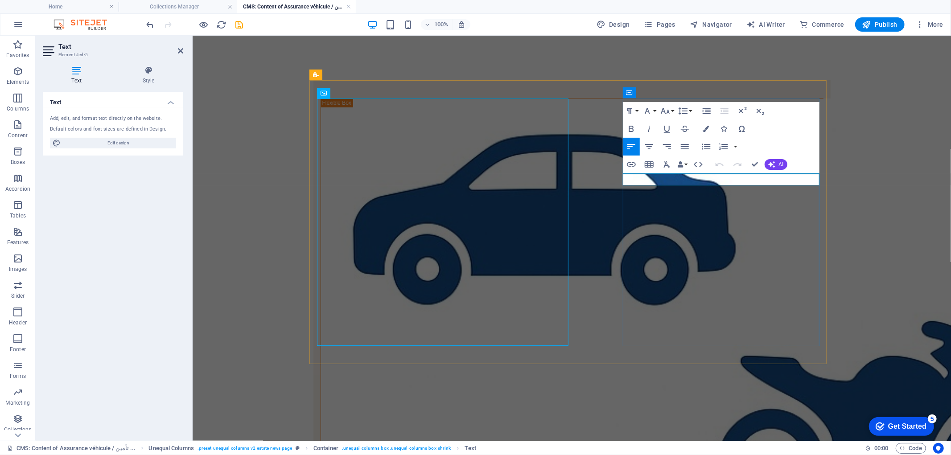
click at [145, 73] on icon at bounding box center [149, 70] width 70 height 9
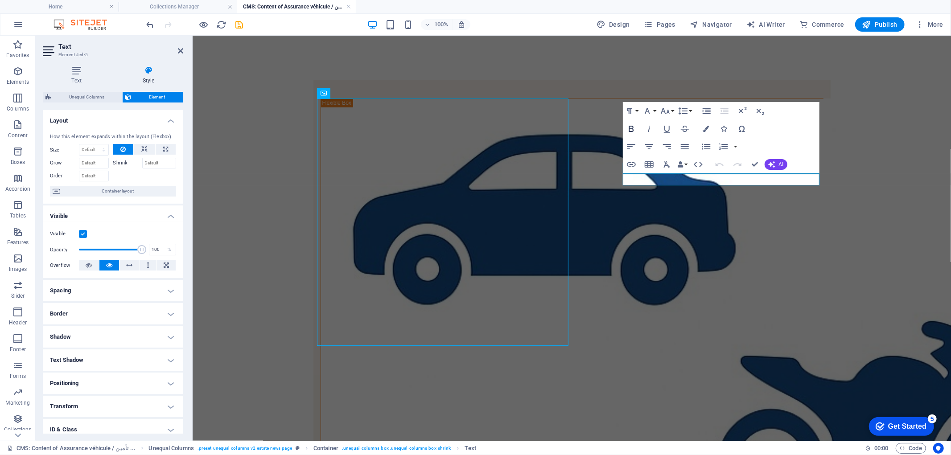
click at [632, 127] on icon "button" at bounding box center [631, 129] width 11 height 11
click at [146, 74] on icon at bounding box center [149, 70] width 70 height 9
click at [631, 128] on icon "button" at bounding box center [631, 129] width 11 height 11
click at [632, 127] on icon "button" at bounding box center [631, 129] width 11 height 11
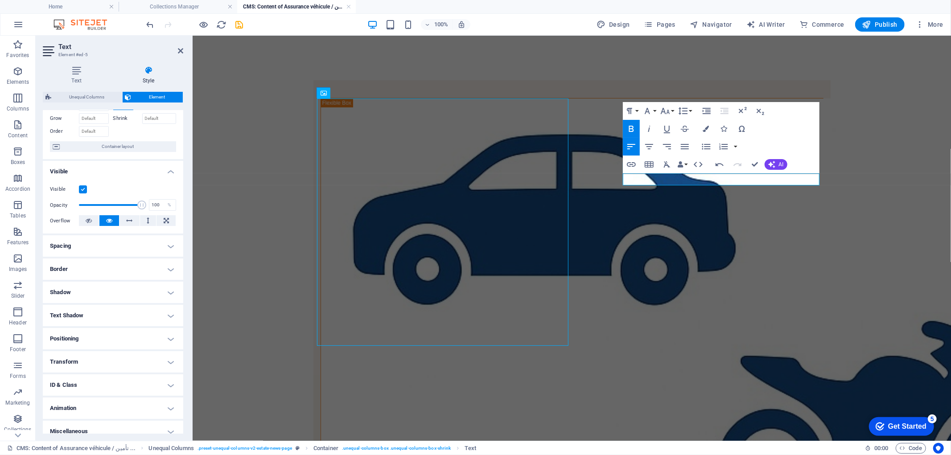
scroll to position [50, 0]
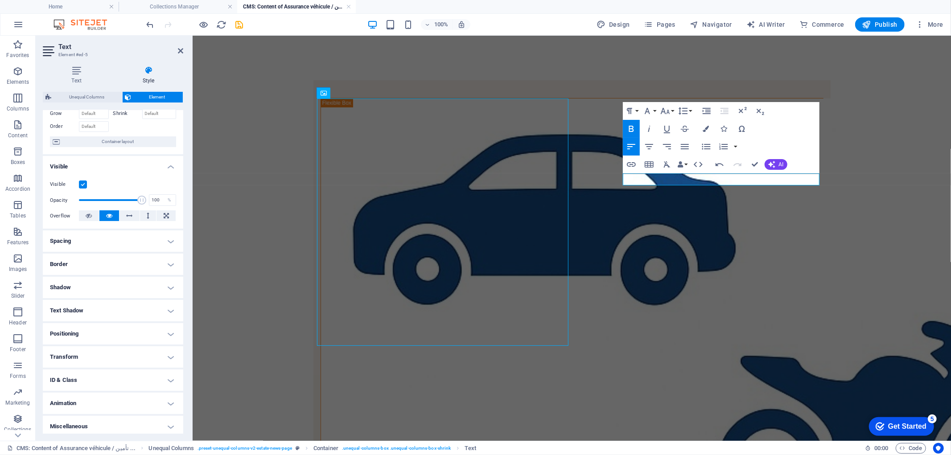
click at [172, 244] on h4 "Spacing" at bounding box center [113, 241] width 140 height 21
click at [169, 302] on h4 "Border" at bounding box center [113, 299] width 140 height 21
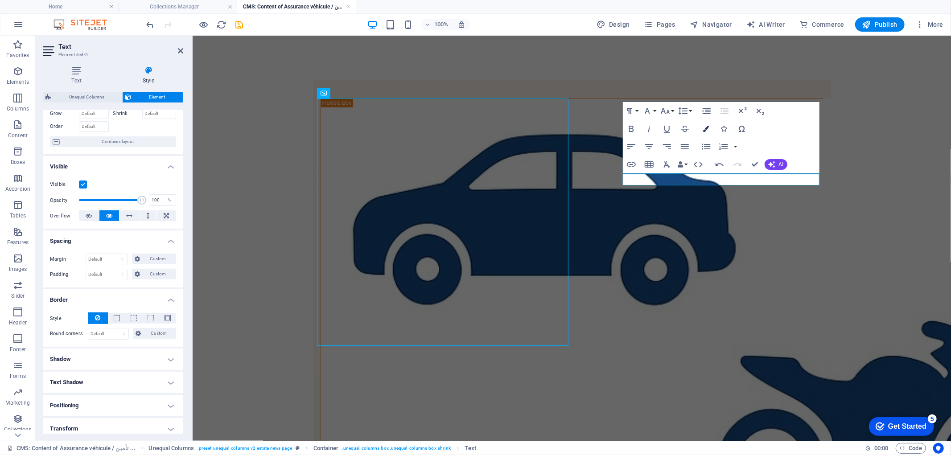
click at [706, 131] on icon "button" at bounding box center [706, 129] width 6 height 6
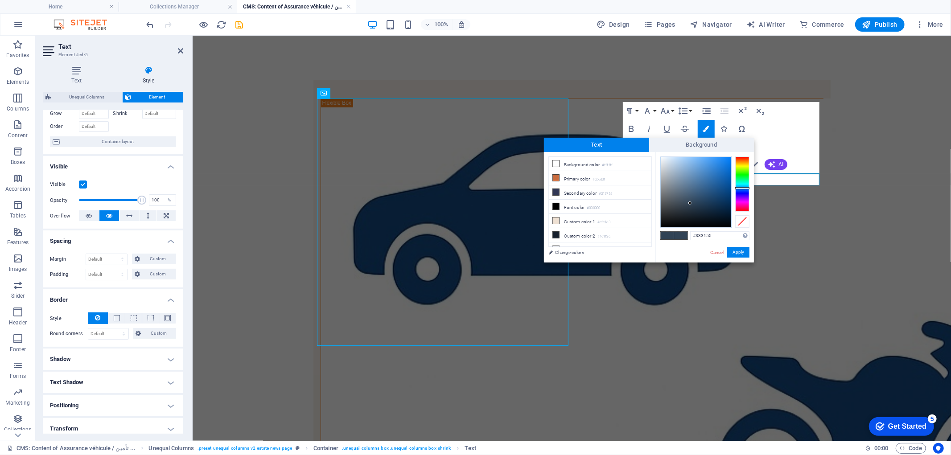
click at [743, 193] on div at bounding box center [743, 184] width 14 height 55
click at [744, 190] on div at bounding box center [743, 184] width 14 height 55
click at [742, 194] on div at bounding box center [743, 184] width 14 height 55
type input "#314155"
click at [742, 189] on div at bounding box center [743, 184] width 14 height 55
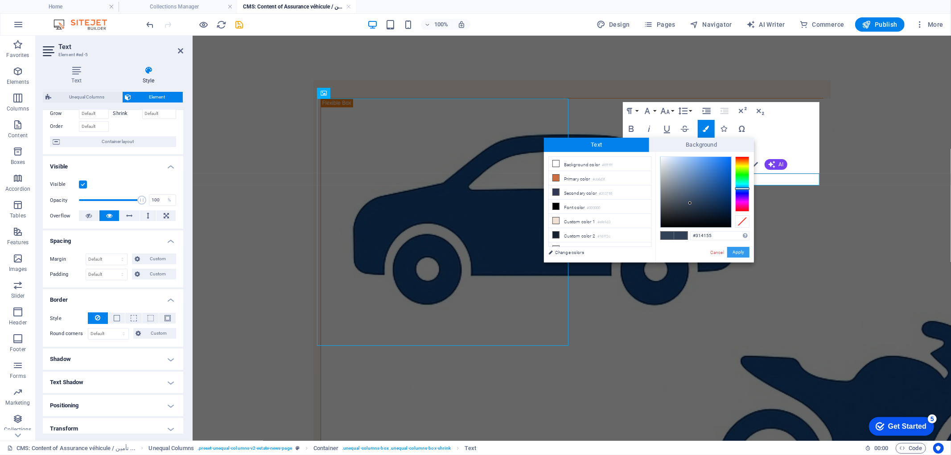
click at [739, 251] on button "Apply" at bounding box center [738, 252] width 22 height 11
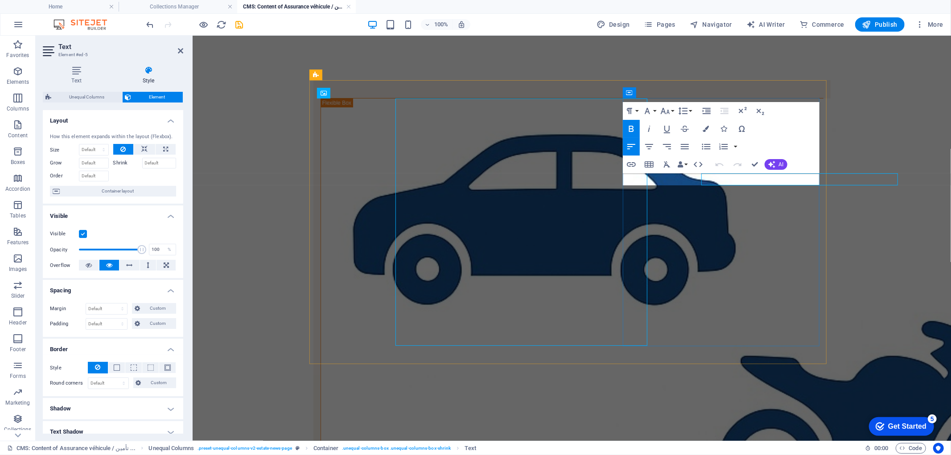
click at [707, 129] on icon "button" at bounding box center [706, 129] width 6 height 6
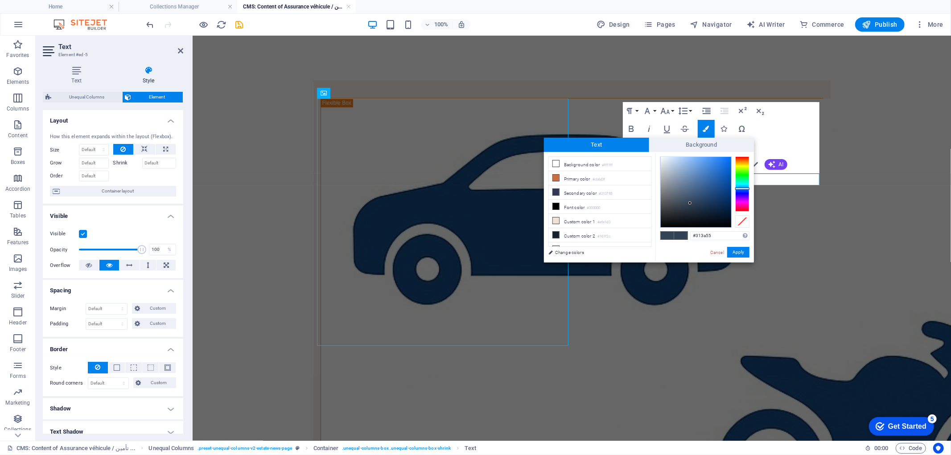
click at [747, 190] on div at bounding box center [743, 184] width 14 height 55
click at [745, 192] on div at bounding box center [743, 184] width 14 height 55
click at [727, 171] on div at bounding box center [696, 192] width 70 height 70
click at [742, 247] on div "#0a14cb Supported formats #0852ed rgb(8, 82, 237) rgba(8, 82, 237, 90%) hsv(221…" at bounding box center [705, 272] width 99 height 240
click at [743, 251] on button "Apply" at bounding box center [738, 252] width 22 height 11
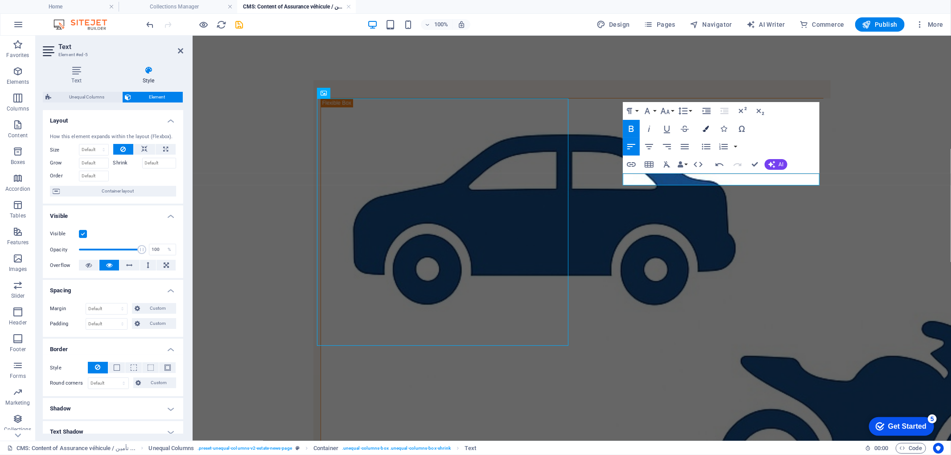
click at [706, 127] on icon "button" at bounding box center [706, 129] width 6 height 6
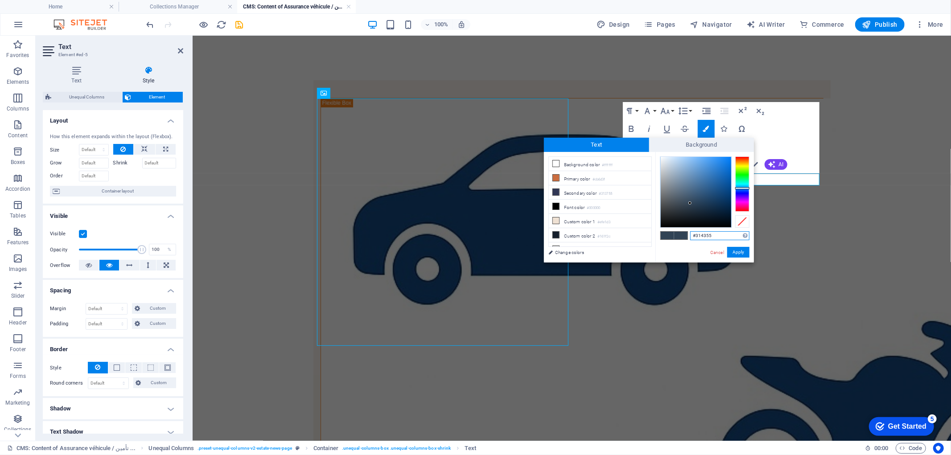
type input "#313555"
click at [747, 192] on div at bounding box center [743, 184] width 14 height 55
click at [735, 251] on button "Apply" at bounding box center [738, 252] width 22 height 11
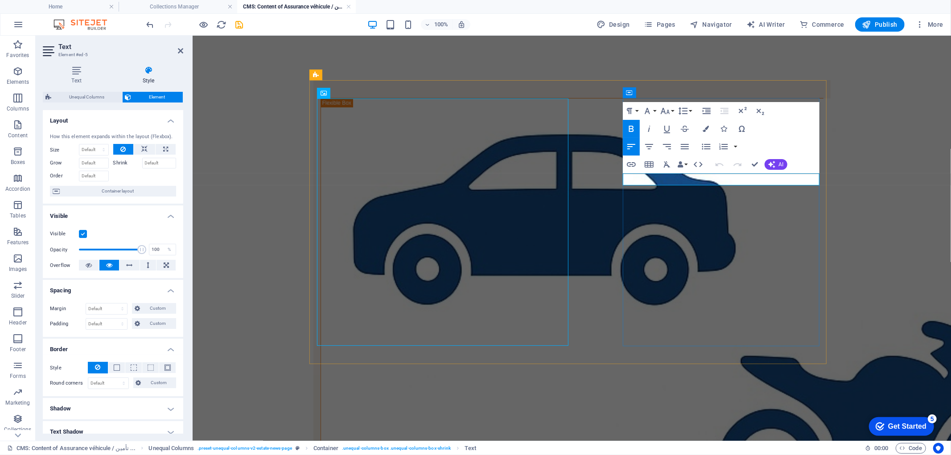
click at [633, 146] on icon "button" at bounding box center [631, 146] width 11 height 11
click at [772, 164] on icon "button" at bounding box center [772, 164] width 7 height 7
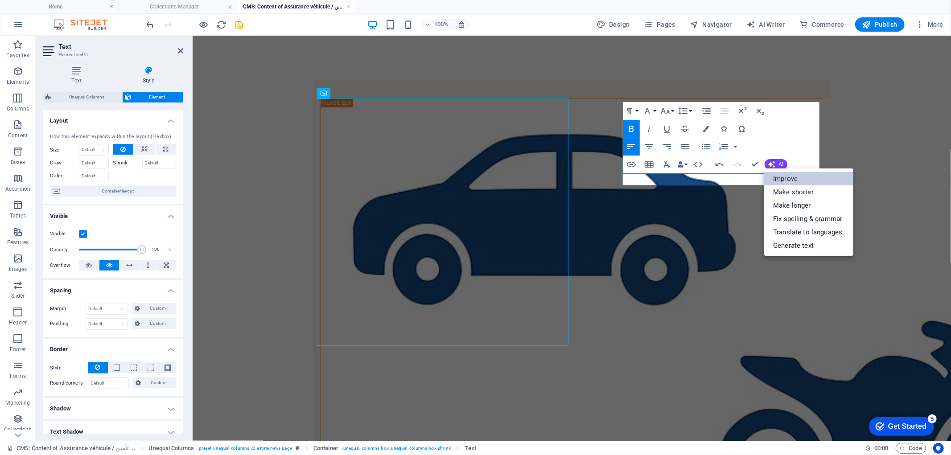
click at [787, 176] on link "Improve" at bounding box center [808, 178] width 89 height 13
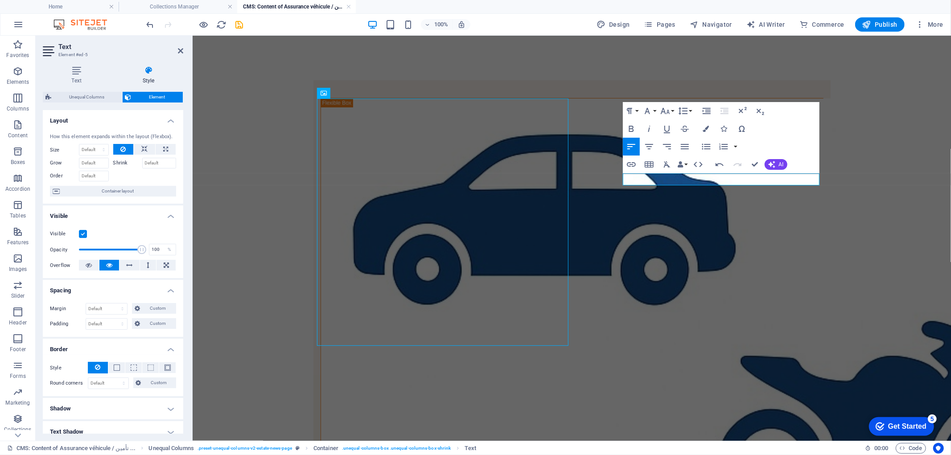
drag, startPoint x: 782, startPoint y: 176, endPoint x: 618, endPoint y: 177, distance: 164.1
click at [708, 126] on icon "button" at bounding box center [706, 129] width 6 height 6
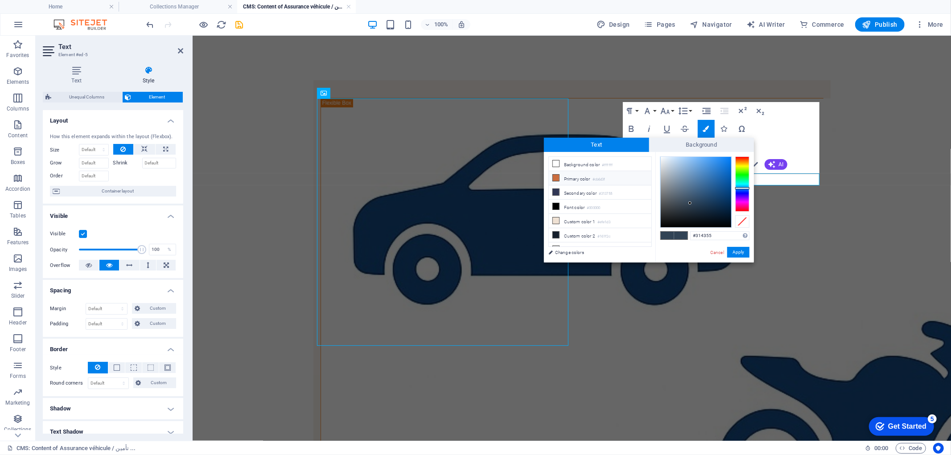
click at [575, 178] on li "Primary color #cb6d3f" at bounding box center [600, 178] width 103 height 14
type input "#3f3fcb"
click at [746, 193] on div at bounding box center [743, 184] width 14 height 55
drag, startPoint x: 738, startPoint y: 253, endPoint x: 546, endPoint y: 217, distance: 195.5
click at [738, 253] on button "Apply" at bounding box center [738, 252] width 22 height 11
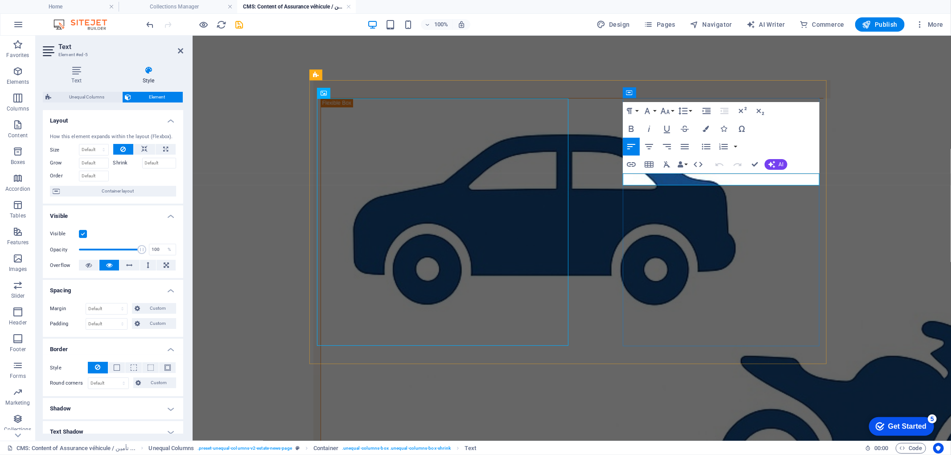
click at [627, 128] on icon "button" at bounding box center [631, 129] width 11 height 11
click at [710, 128] on button "Colors" at bounding box center [706, 129] width 17 height 18
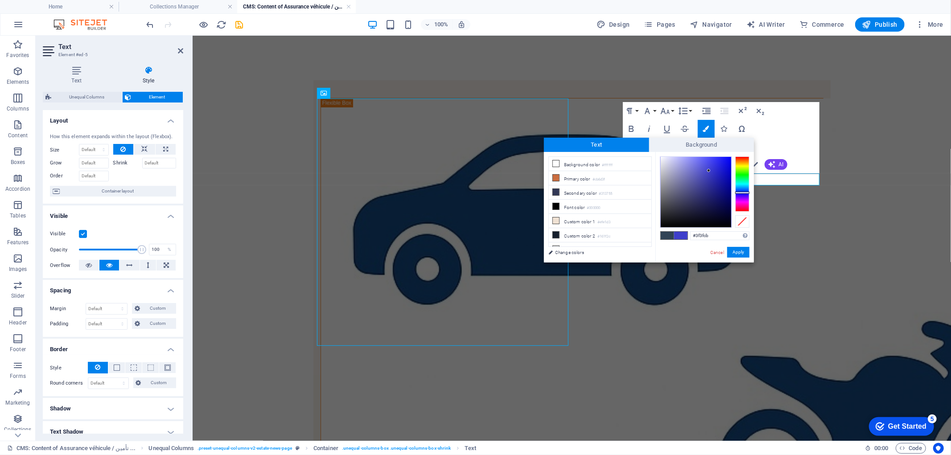
type input "#0909ed"
click at [728, 161] on div at bounding box center [696, 192] width 70 height 70
click at [744, 251] on button "Apply" at bounding box center [738, 252] width 22 height 11
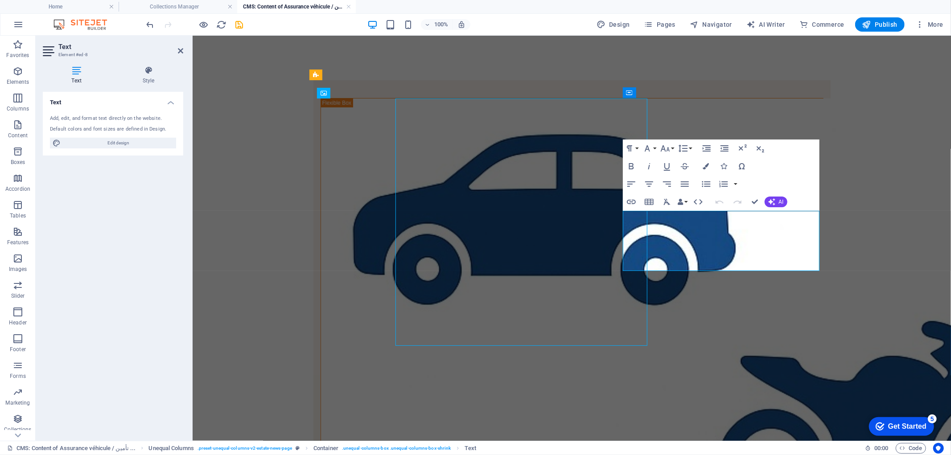
drag, startPoint x: 747, startPoint y: 264, endPoint x: 602, endPoint y: 205, distance: 156.3
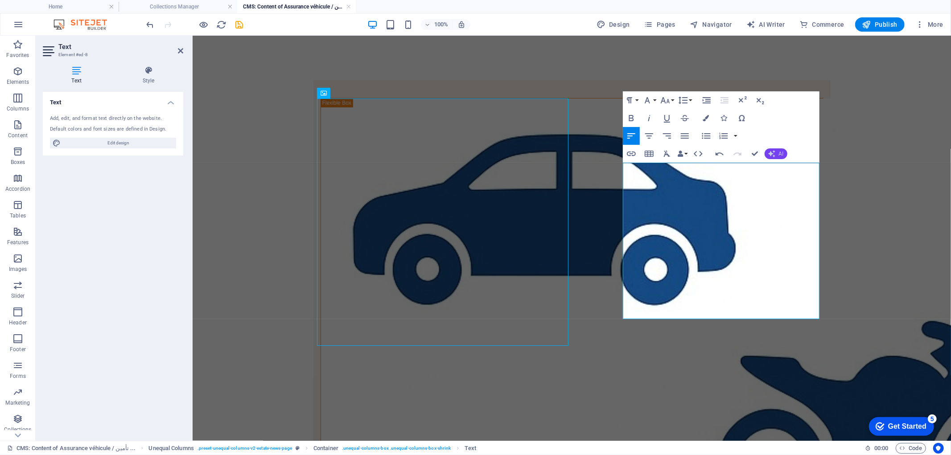
click at [779, 152] on span "AI" at bounding box center [781, 153] width 5 height 5
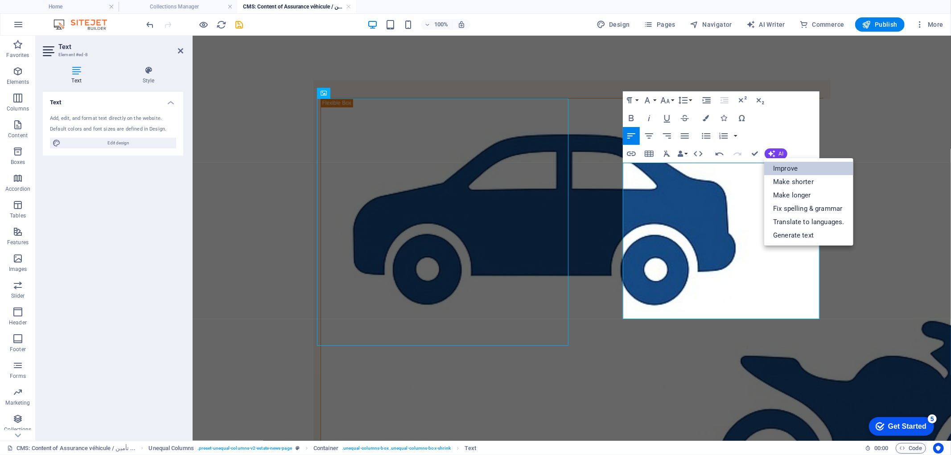
click at [798, 165] on link "Improve" at bounding box center [808, 168] width 89 height 13
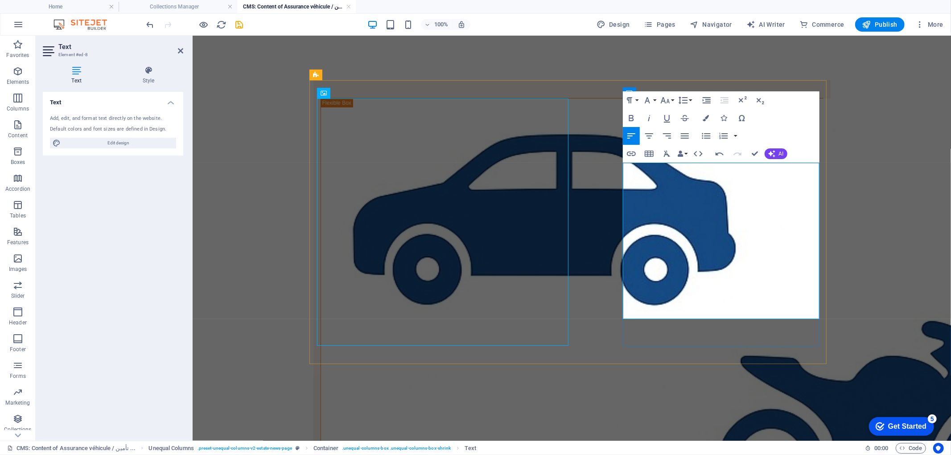
drag, startPoint x: 790, startPoint y: 228, endPoint x: 805, endPoint y: 251, distance: 26.7
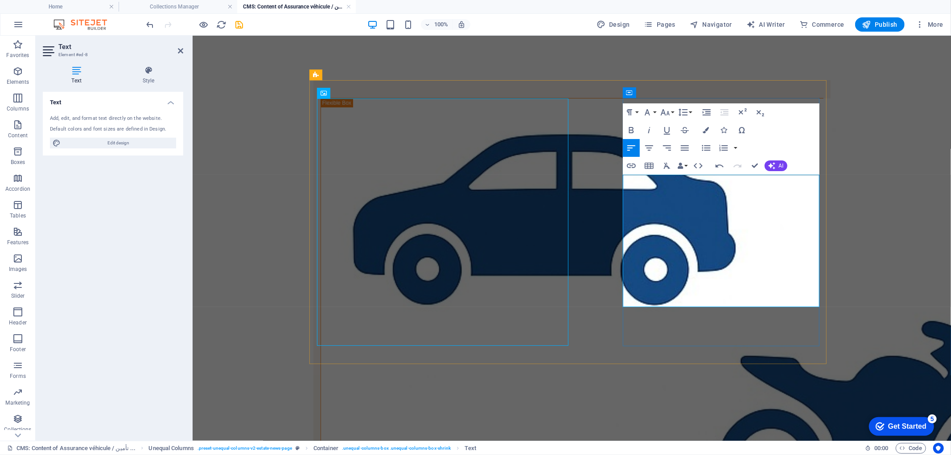
drag, startPoint x: 695, startPoint y: 299, endPoint x: 609, endPoint y: 178, distance: 148.4
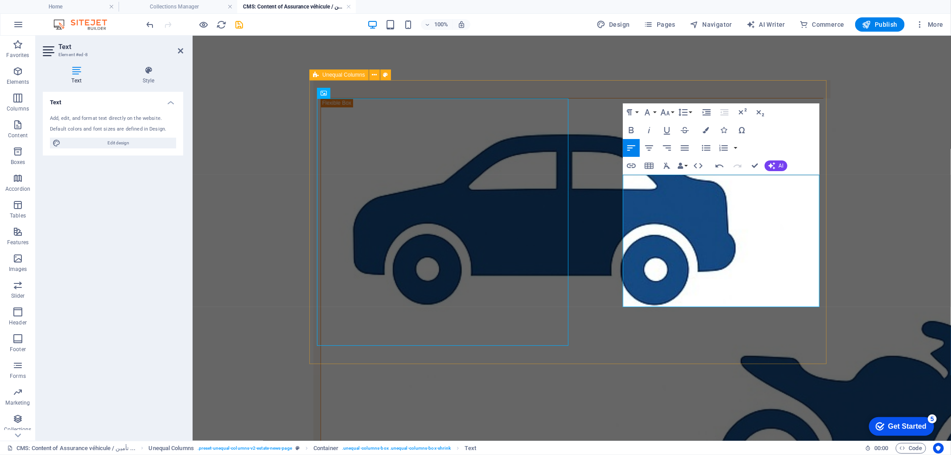
click at [868, 449] on icon at bounding box center [868, 449] width 6 height 6
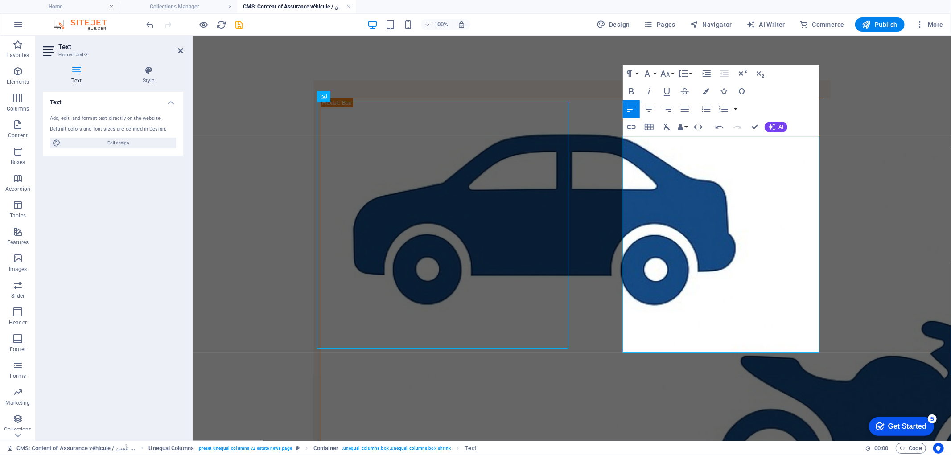
click at [781, 131] on button "AI" at bounding box center [776, 127] width 23 height 11
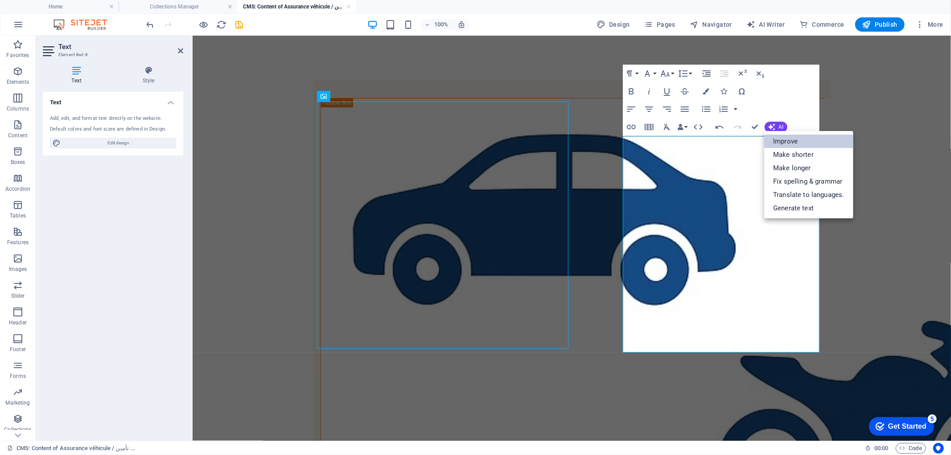
click at [808, 145] on link "Improve" at bounding box center [808, 141] width 89 height 13
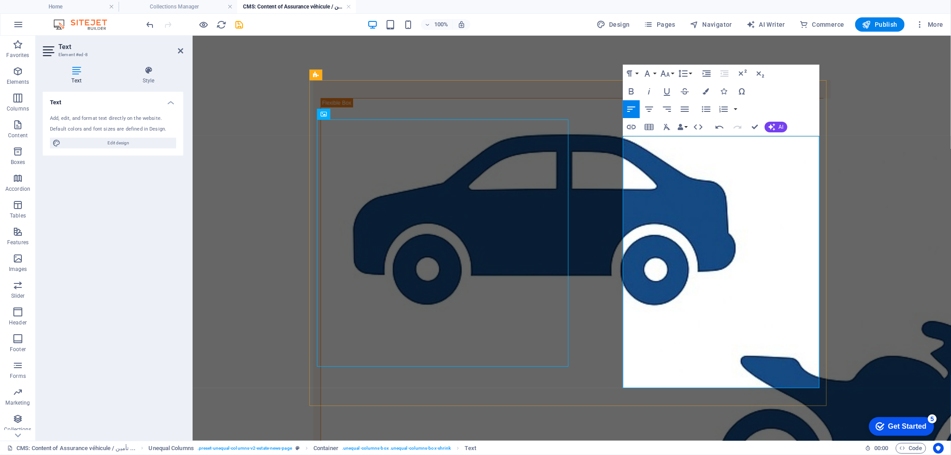
drag, startPoint x: 812, startPoint y: 319, endPoint x: 710, endPoint y: 386, distance: 122.1
drag, startPoint x: 662, startPoint y: 377, endPoint x: 803, endPoint y: 303, distance: 159.0
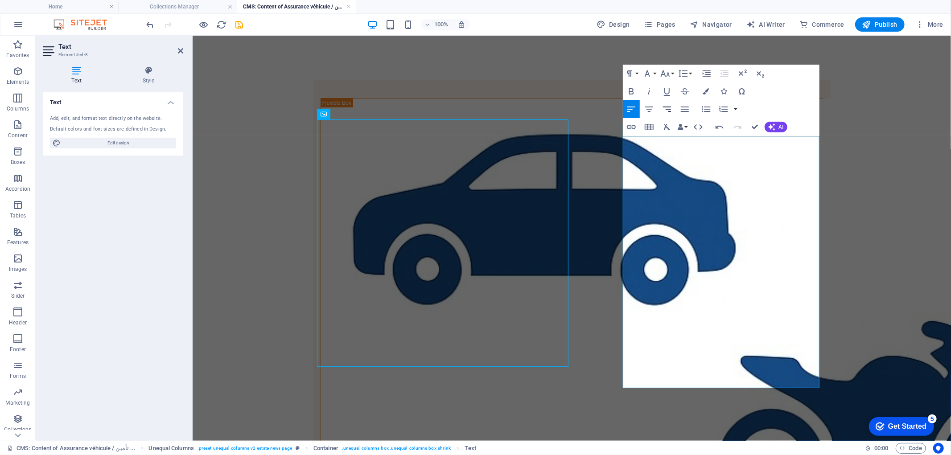
click at [670, 108] on icon "button" at bounding box center [667, 109] width 11 height 11
drag, startPoint x: 752, startPoint y: 321, endPoint x: 701, endPoint y: 380, distance: 78.4
click at [688, 109] on icon "button" at bounding box center [685, 109] width 8 height 5
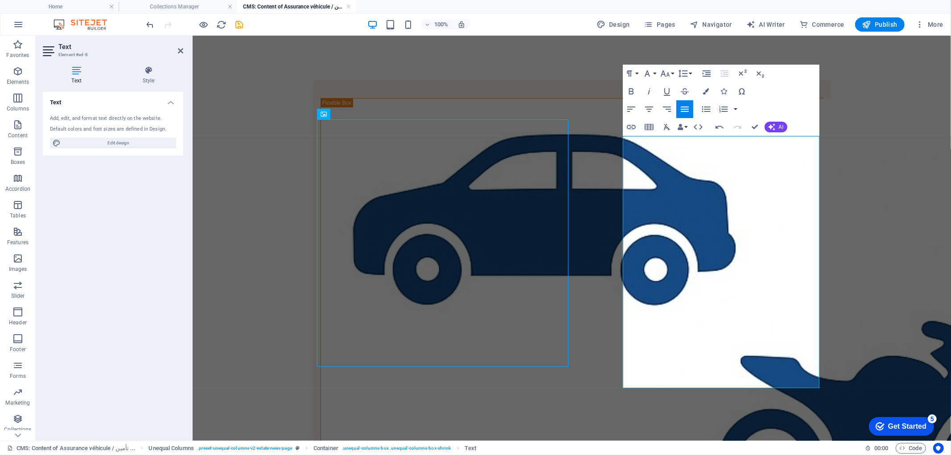
click at [686, 109] on icon "button" at bounding box center [685, 109] width 8 height 5
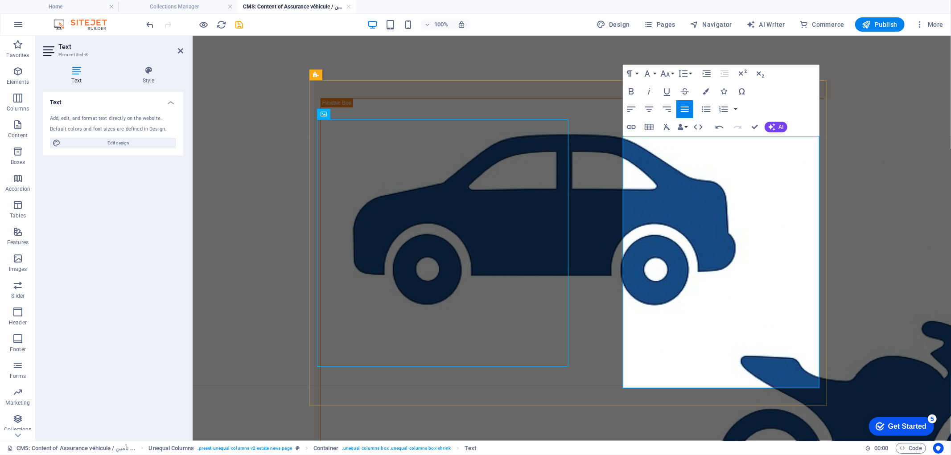
click at [671, 110] on icon "button" at bounding box center [667, 109] width 11 height 11
click at [649, 108] on icon "button" at bounding box center [649, 109] width 11 height 11
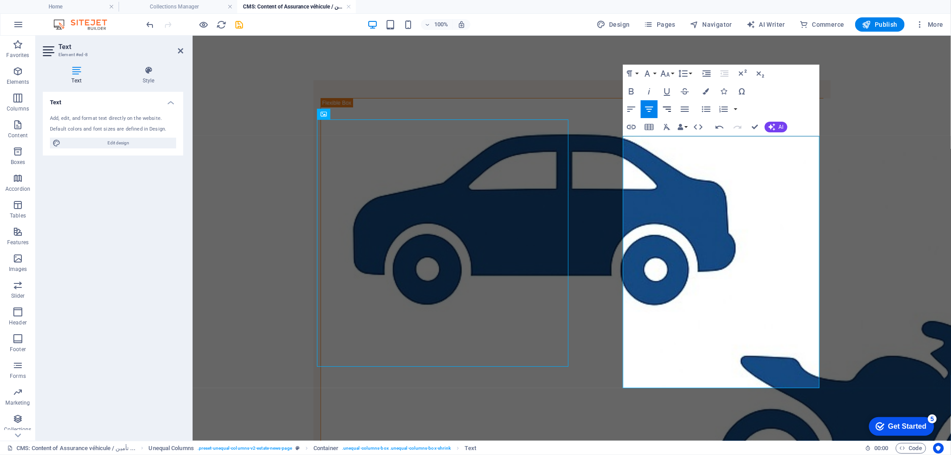
click at [670, 109] on icon "button" at bounding box center [667, 109] width 8 height 5
click at [681, 110] on icon "button" at bounding box center [685, 109] width 11 height 11
click at [710, 69] on icon "button" at bounding box center [707, 73] width 11 height 11
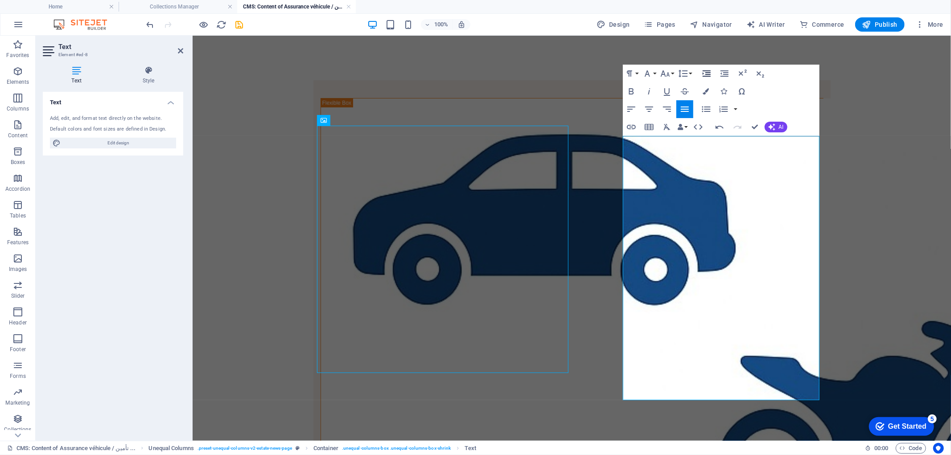
click at [710, 70] on icon "button" at bounding box center [707, 73] width 11 height 11
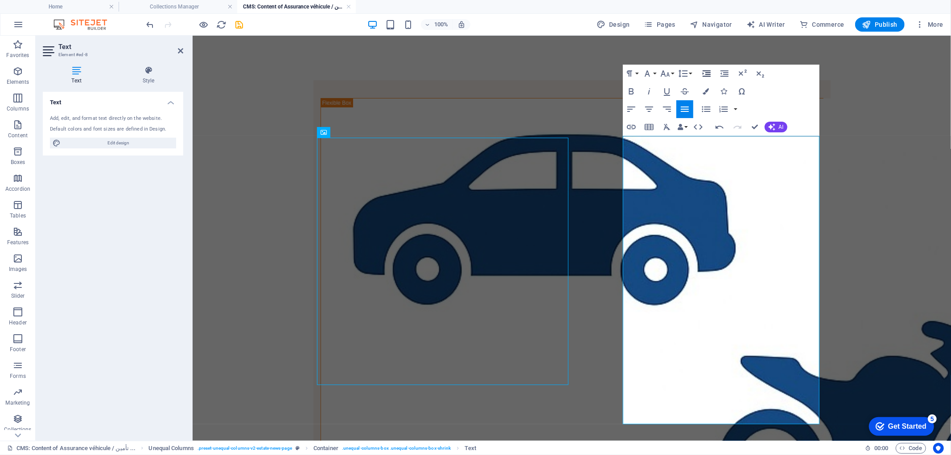
click at [710, 70] on icon "button" at bounding box center [707, 73] width 11 height 11
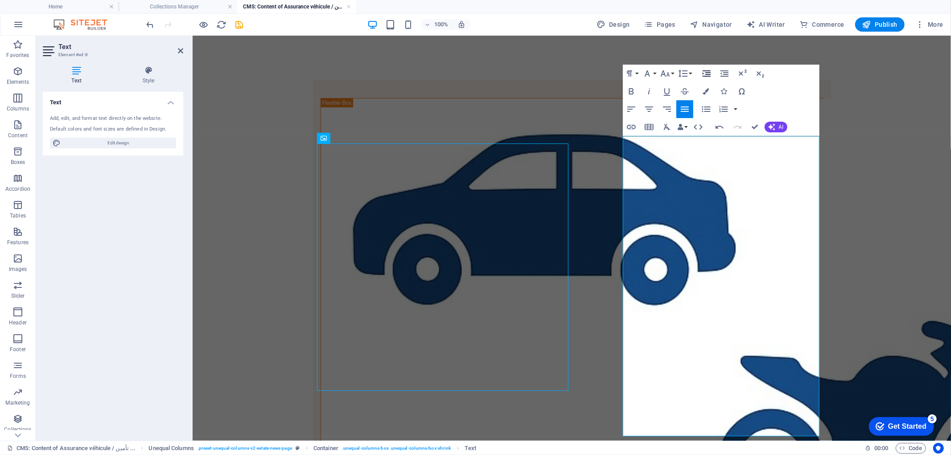
click at [710, 70] on icon "button" at bounding box center [707, 73] width 11 height 11
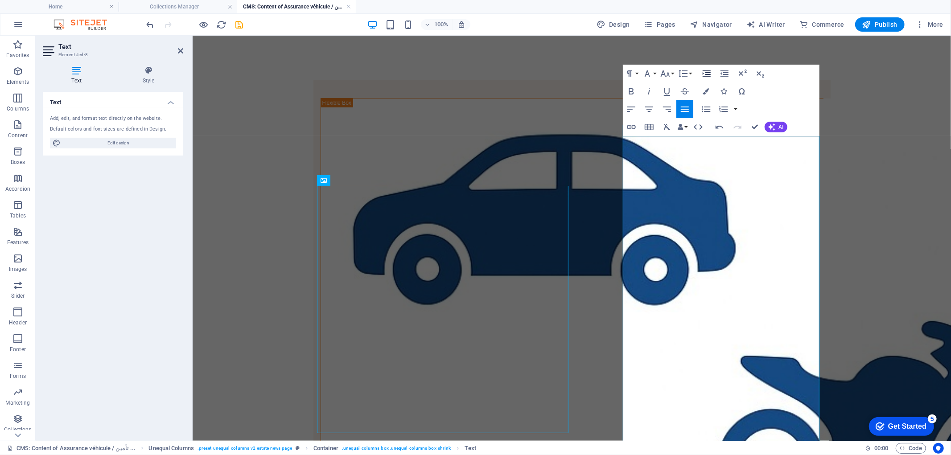
click at [710, 70] on icon "button" at bounding box center [707, 73] width 11 height 11
click at [720, 74] on icon "button" at bounding box center [724, 73] width 11 height 11
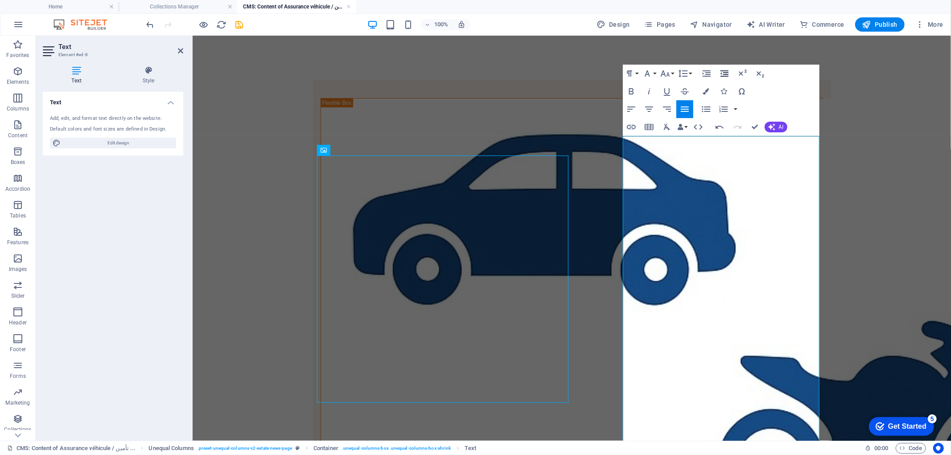
click at [720, 74] on icon "button" at bounding box center [724, 73] width 11 height 11
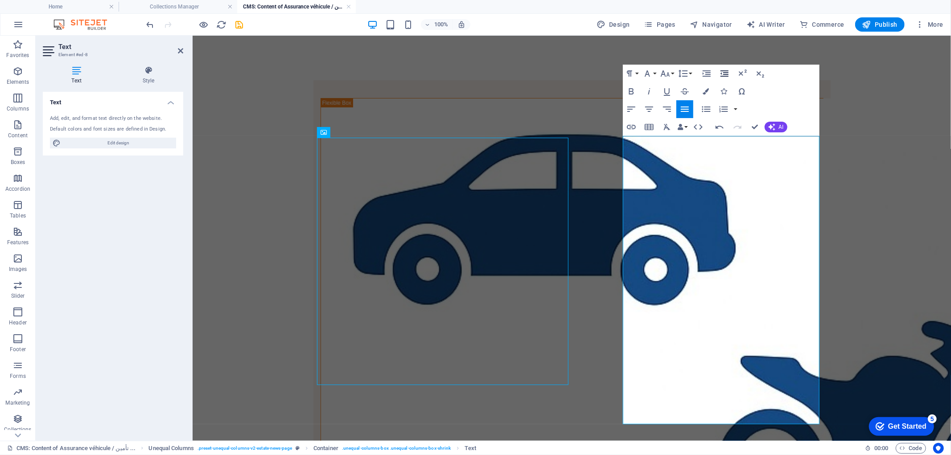
click at [720, 74] on icon "button" at bounding box center [724, 73] width 11 height 11
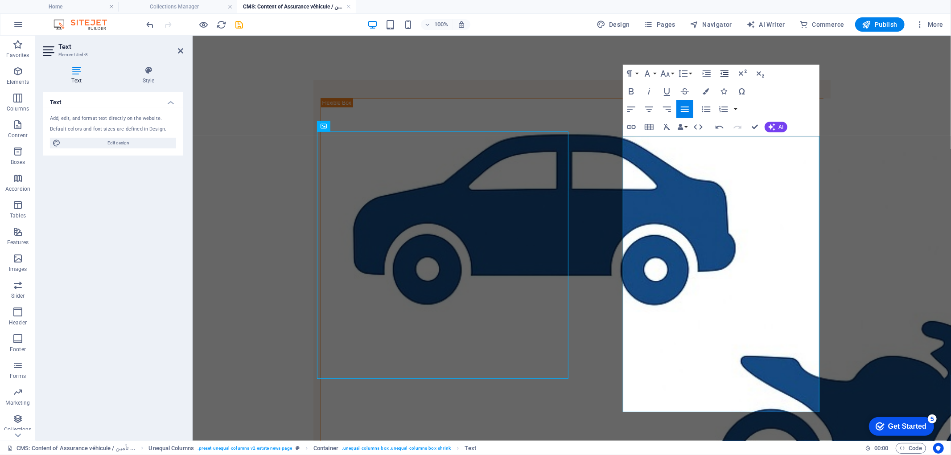
click at [720, 74] on icon "button" at bounding box center [724, 73] width 11 height 11
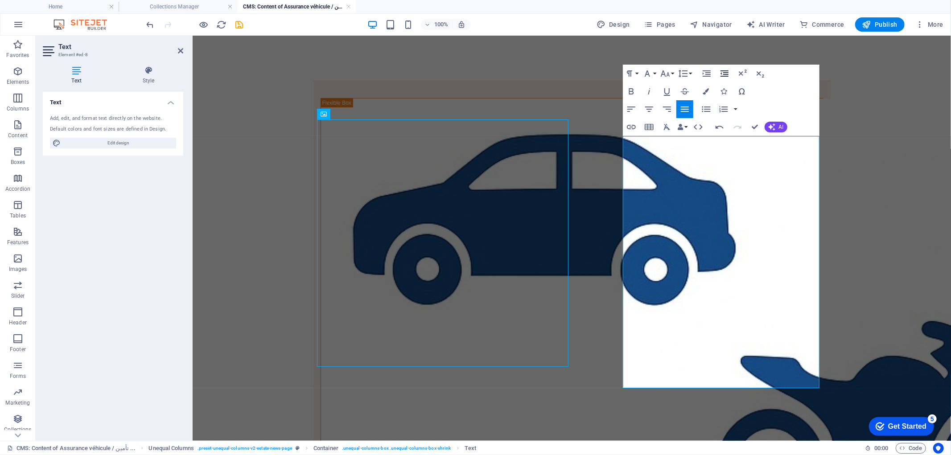
click at [720, 74] on icon "button" at bounding box center [724, 73] width 11 height 11
click at [670, 108] on icon "button" at bounding box center [667, 109] width 11 height 11
click at [680, 108] on icon "button" at bounding box center [685, 109] width 11 height 11
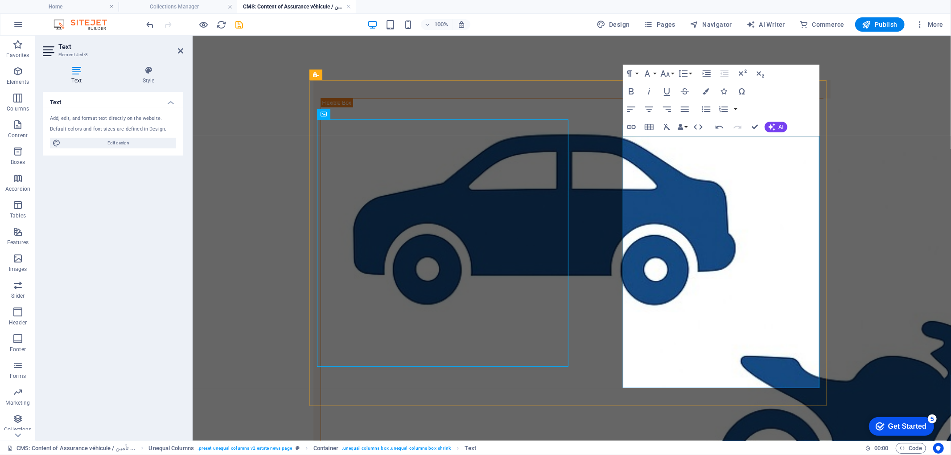
drag, startPoint x: 1071, startPoint y: 58, endPoint x: 744, endPoint y: 266, distance: 387.2
drag, startPoint x: 805, startPoint y: 310, endPoint x: 776, endPoint y: 408, distance: 102.3
click at [669, 75] on icon "button" at bounding box center [665, 73] width 11 height 11
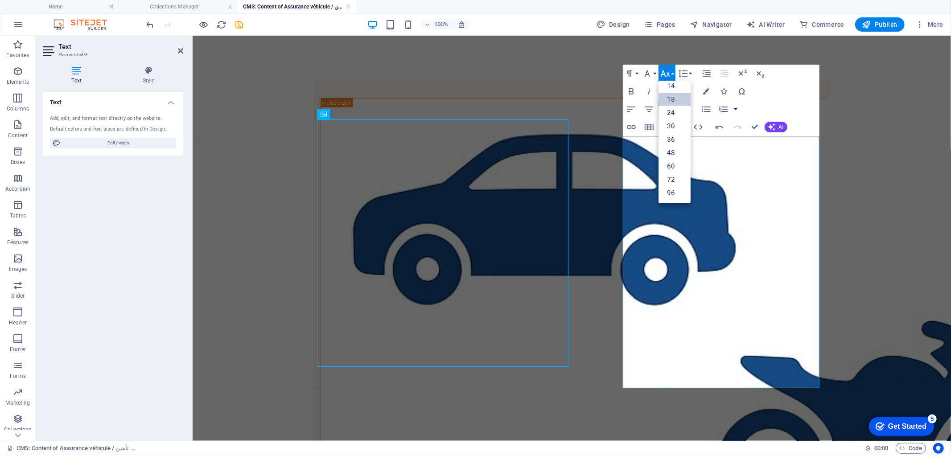
scroll to position [71, 0]
click at [672, 108] on link "24" at bounding box center [675, 113] width 32 height 13
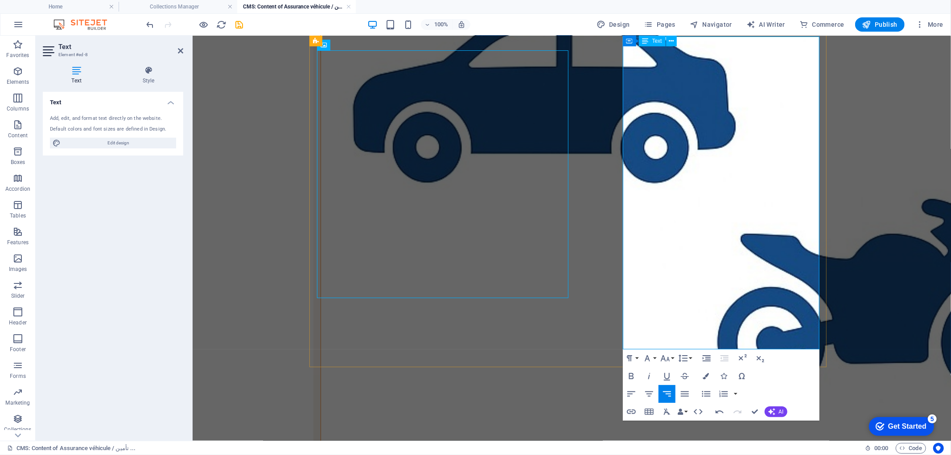
scroll to position [99, 0]
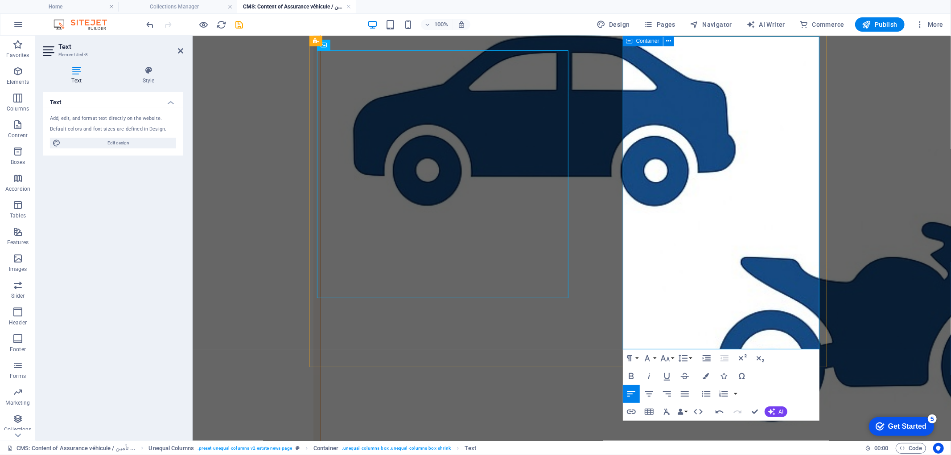
click at [631, 39] on icon at bounding box center [630, 41] width 6 height 11
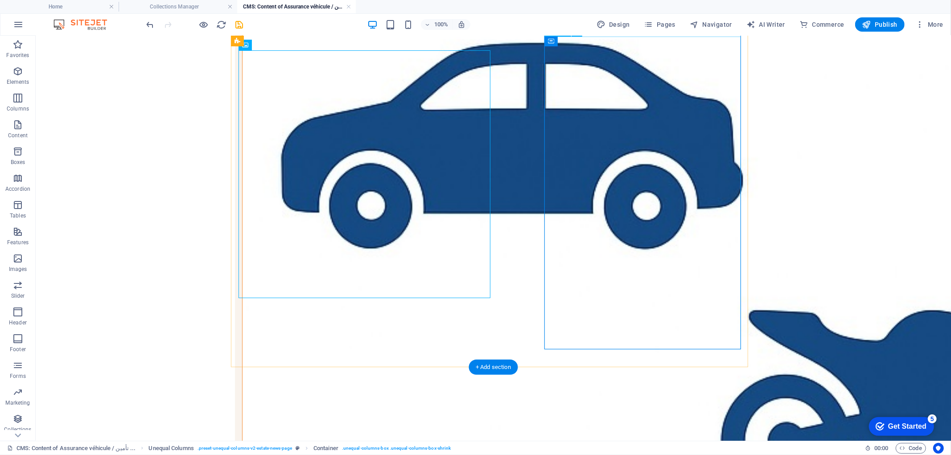
drag, startPoint x: 891, startPoint y: 27, endPoint x: 849, endPoint y: 39, distance: 43.6
click at [891, 27] on span "Publish" at bounding box center [880, 24] width 35 height 9
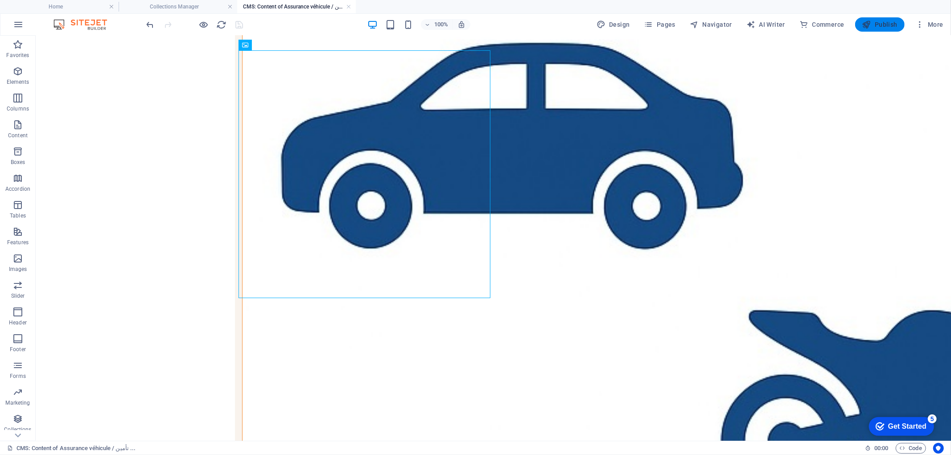
click at [878, 24] on span "Publish" at bounding box center [880, 24] width 35 height 9
